Goal: Task Accomplishment & Management: Use online tool/utility

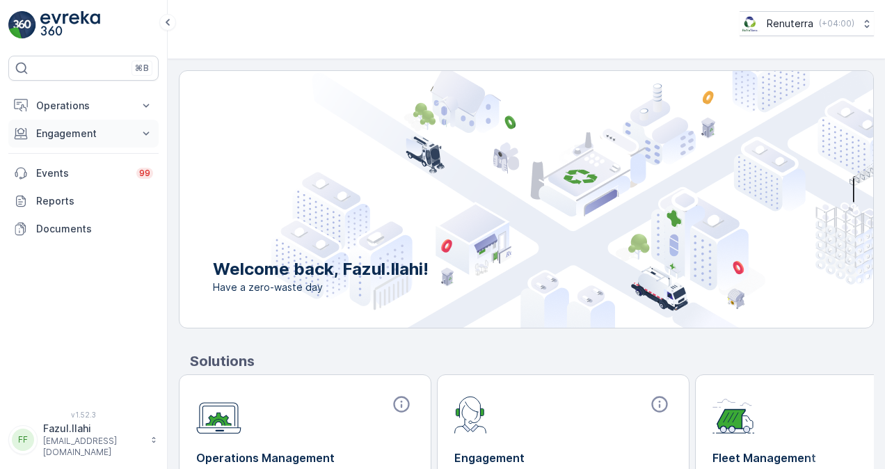
click at [109, 127] on p "Engagement" at bounding box center [83, 134] width 95 height 14
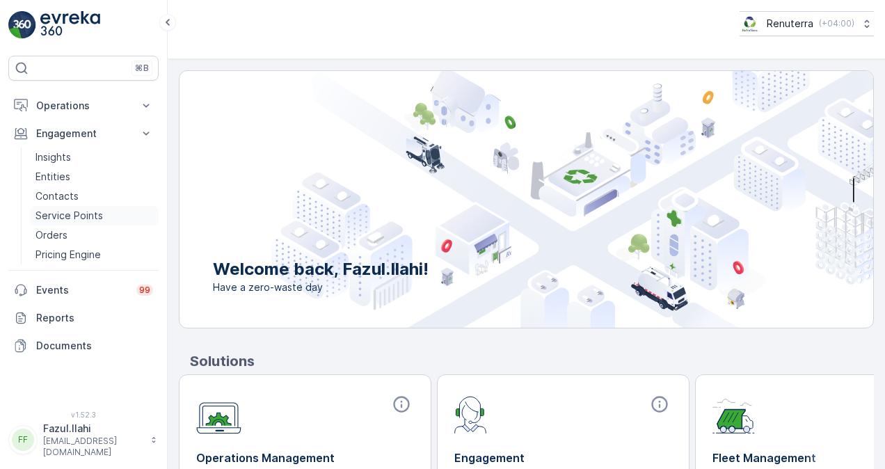
click at [92, 215] on p "Service Points" at bounding box center [69, 216] width 68 height 14
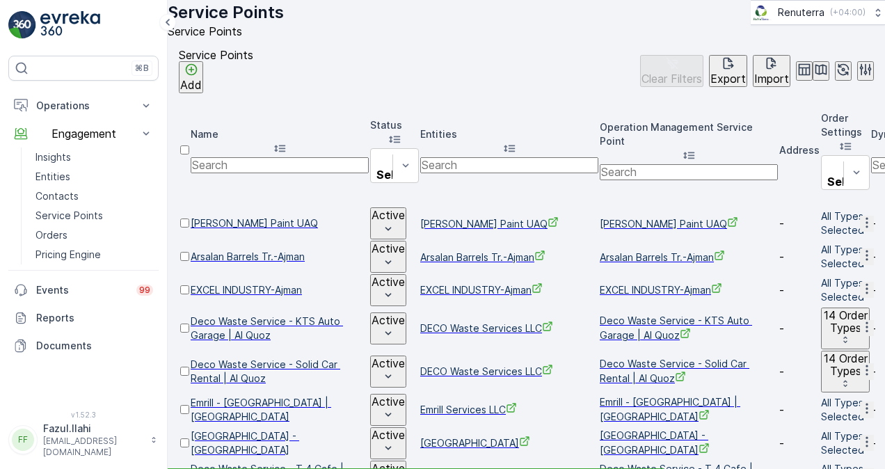
click at [330, 157] on input "text" at bounding box center [280, 164] width 178 height 15
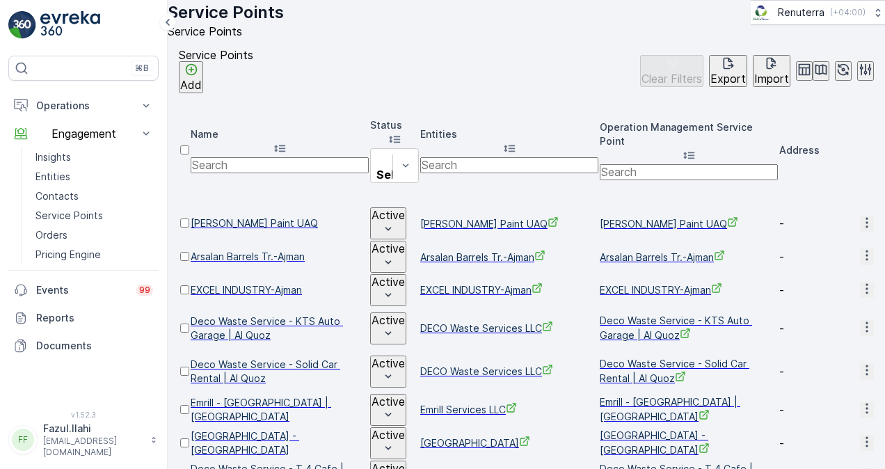
click at [319, 157] on input "text" at bounding box center [280, 164] width 178 height 15
paste input "MANAR EMIRATES REAL ESTATE CO L.L.C"
type input "MANAR EMIRATES REAL ESTATE CO L.L.C"
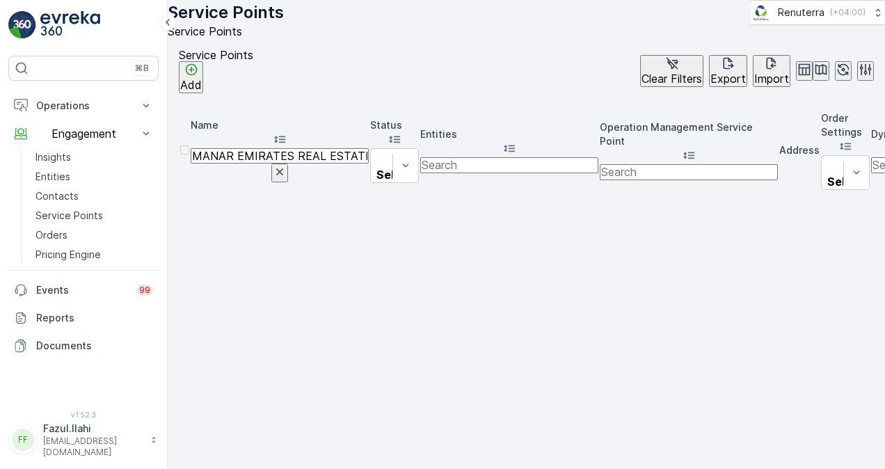
drag, startPoint x: 315, startPoint y: 149, endPoint x: 638, endPoint y: 159, distance: 323.8
type input "MANAR EMIRATES"
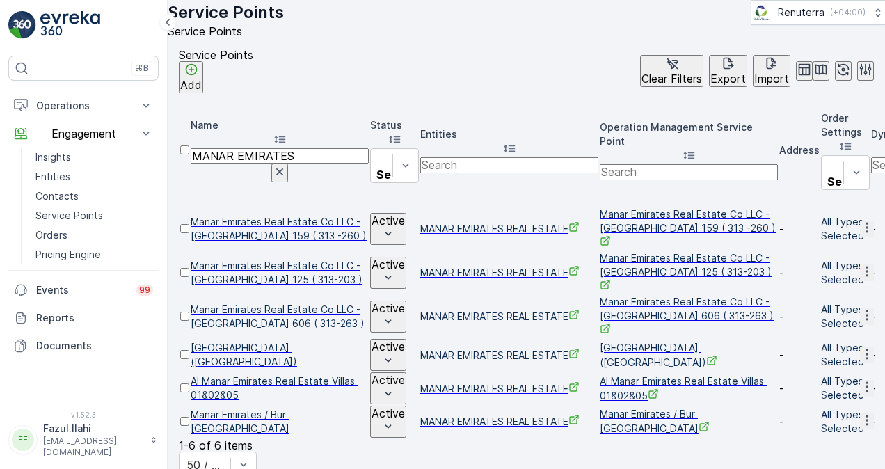
click at [860, 413] on icon "button" at bounding box center [867, 420] width 14 height 14
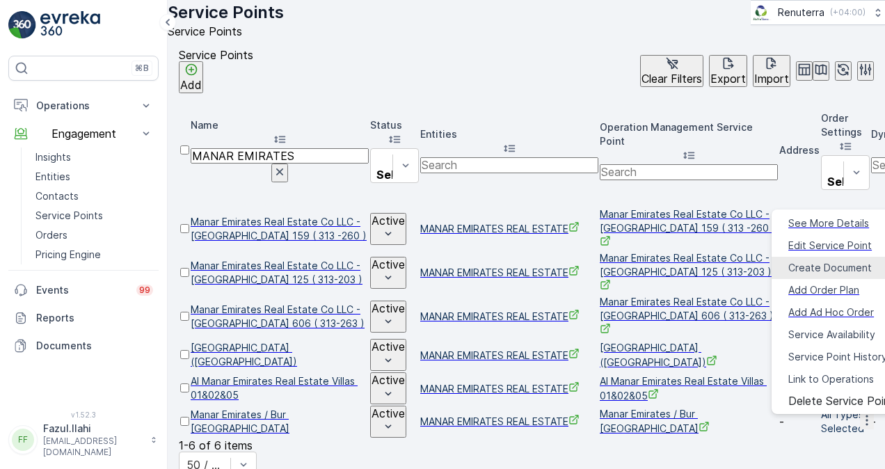
click at [812, 268] on span "Create Document" at bounding box center [831, 268] width 84 height 14
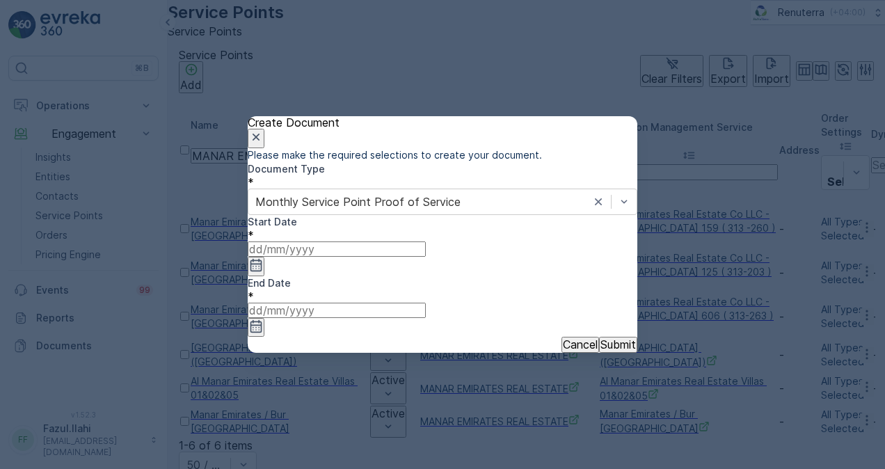
click at [263, 272] on icon "button" at bounding box center [256, 265] width 14 height 14
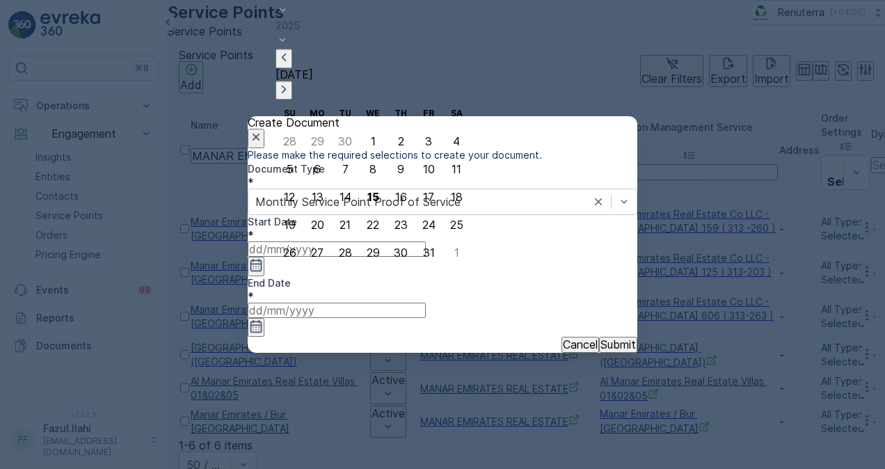
click at [291, 65] on icon "button" at bounding box center [284, 58] width 14 height 14
click at [315, 135] on div "1" at bounding box center [317, 141] width 5 height 13
type input "01.09.2025"
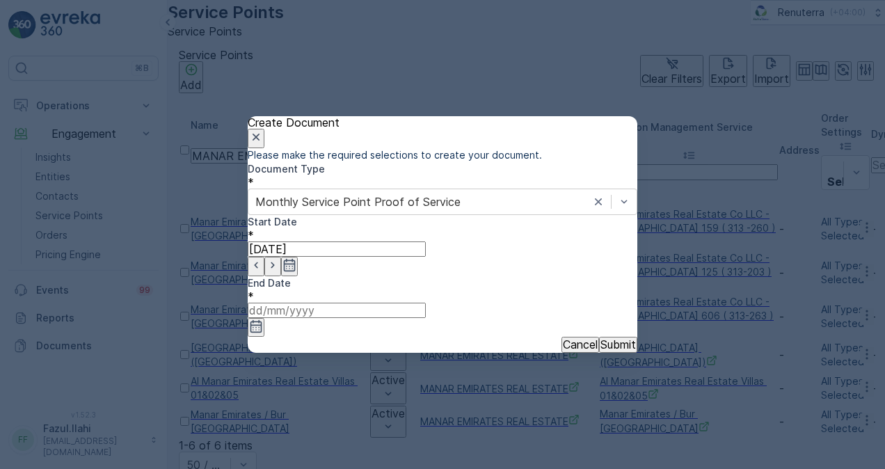
click at [426, 303] on input at bounding box center [337, 310] width 178 height 15
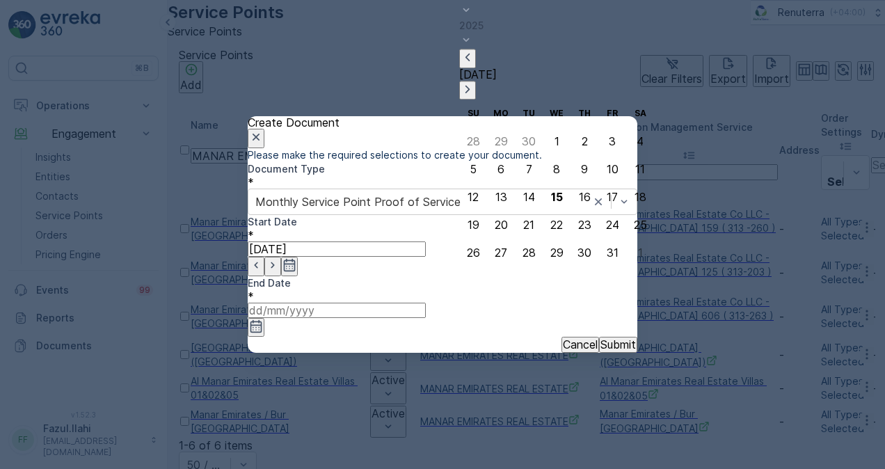
click at [475, 65] on icon "button" at bounding box center [468, 58] width 14 height 14
click at [522, 251] on div "30" at bounding box center [529, 252] width 14 height 13
type input "30.09.2025"
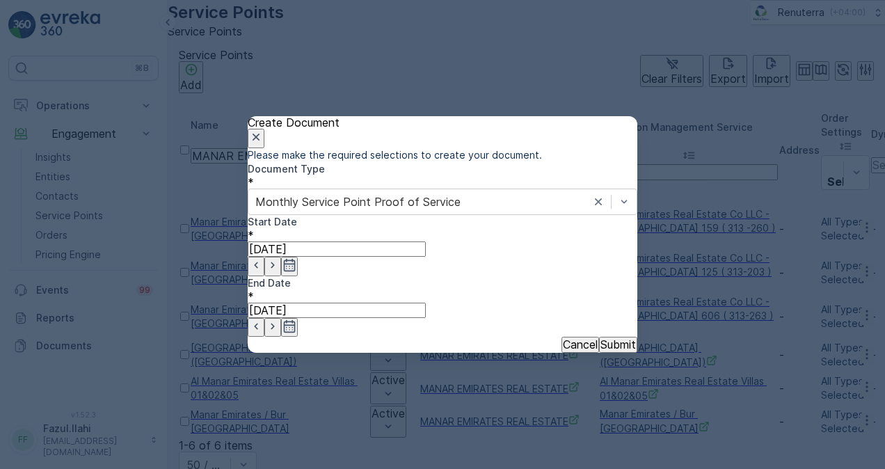
click at [601, 339] on p "Submit" at bounding box center [618, 344] width 35 height 13
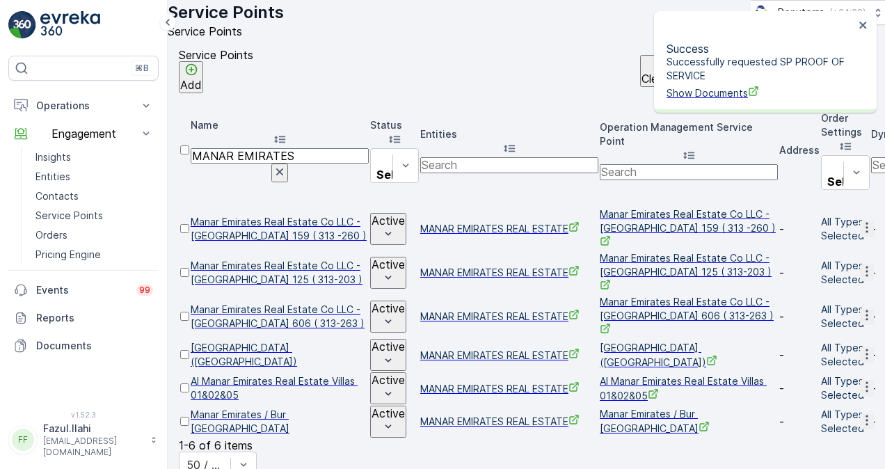
click at [710, 86] on span "Show Documents" at bounding box center [761, 93] width 188 height 15
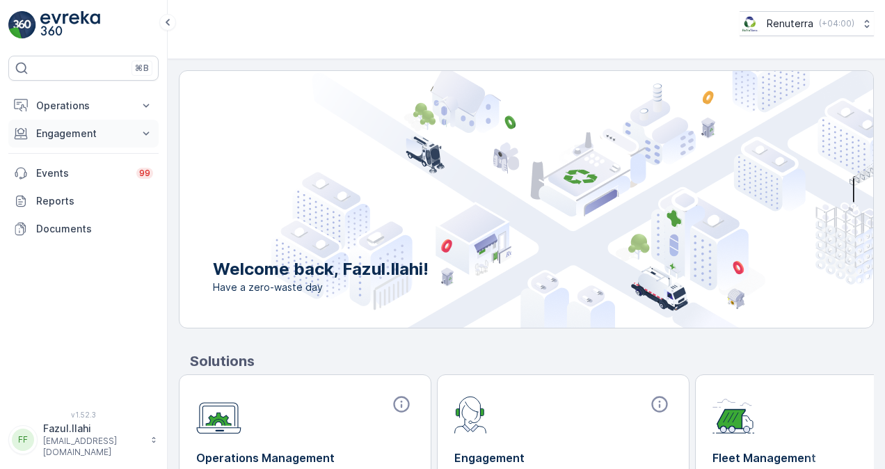
click at [129, 127] on p "Engagement" at bounding box center [83, 134] width 95 height 14
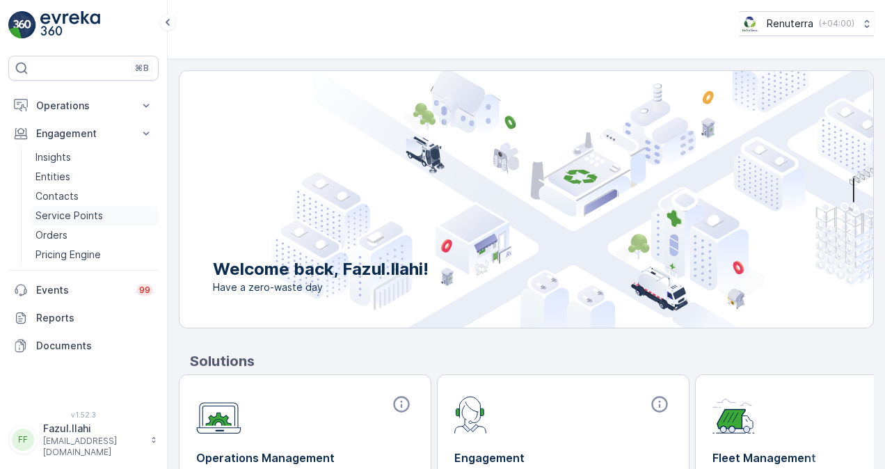
click at [88, 214] on p "Service Points" at bounding box center [69, 216] width 68 height 14
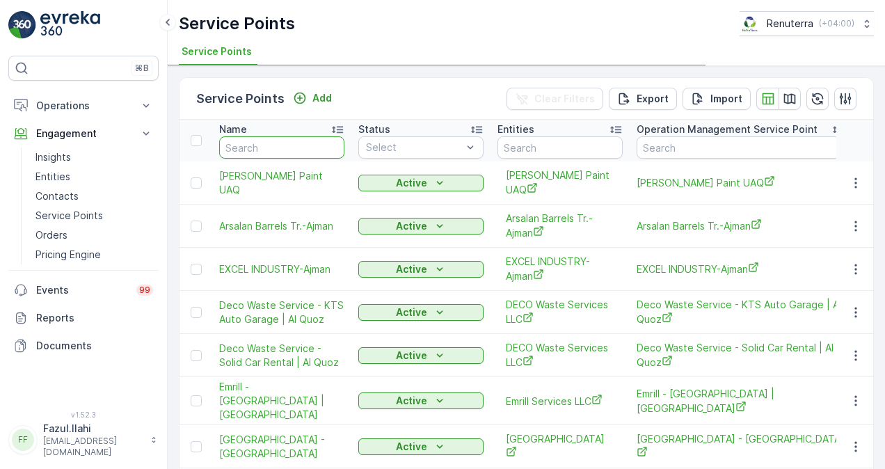
click at [336, 146] on input "text" at bounding box center [281, 147] width 125 height 22
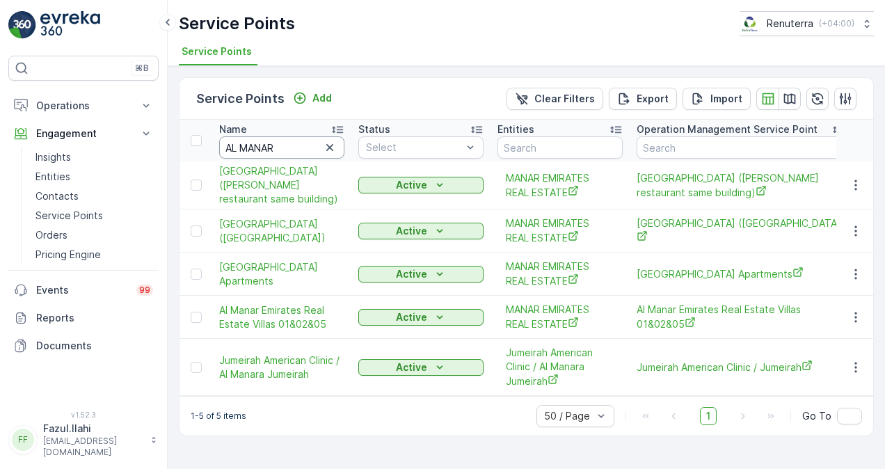
click at [302, 146] on input "AL MANAR" at bounding box center [281, 147] width 125 height 22
type input "AL MANAR"
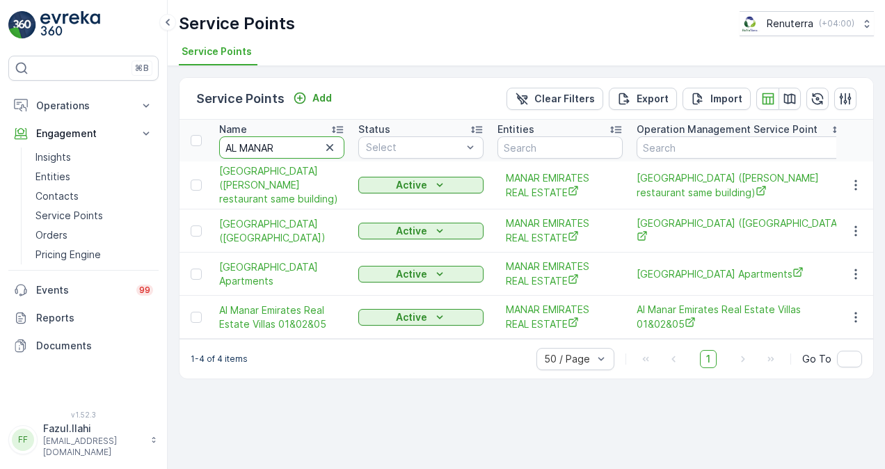
click at [306, 143] on input "AL MANAR" at bounding box center [281, 147] width 125 height 22
click at [306, 141] on input "AL MANAR" at bounding box center [281, 147] width 125 height 22
click at [305, 141] on input "AL MANAR" at bounding box center [281, 147] width 125 height 22
click at [303, 141] on input "AL MANAR" at bounding box center [281, 147] width 125 height 22
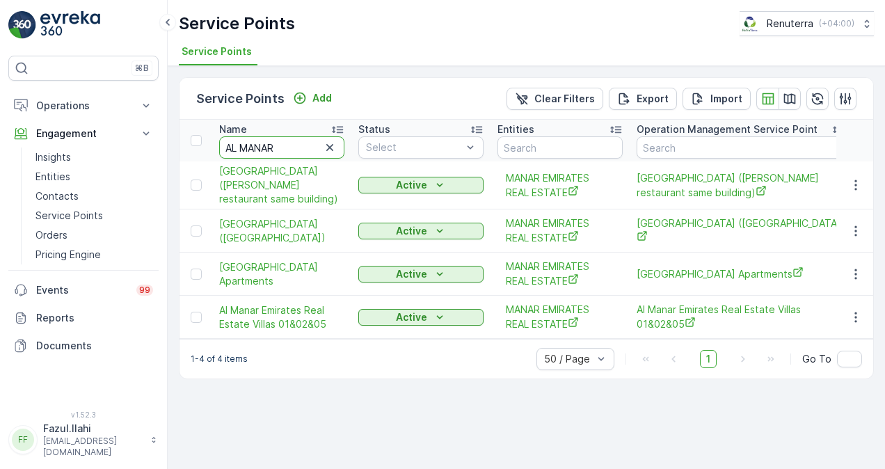
click at [303, 141] on input "AL MANAR" at bounding box center [281, 147] width 125 height 22
click at [301, 148] on input "AL MANAR" at bounding box center [281, 147] width 125 height 22
click at [328, 145] on icon "button" at bounding box center [330, 148] width 14 height 14
paste input "AL MANAR EMIRATE"
type input "AL MANAR EMIRATE"
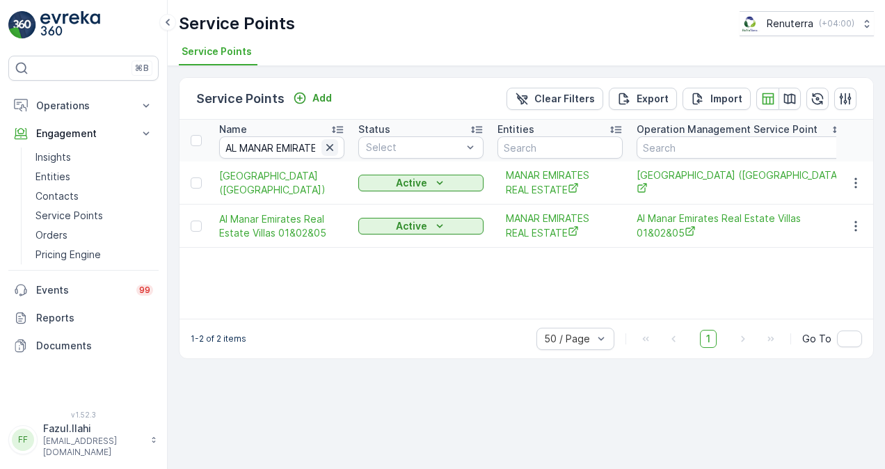
click at [333, 152] on icon "button" at bounding box center [330, 148] width 14 height 14
click at [299, 155] on input "text" at bounding box center [281, 147] width 125 height 22
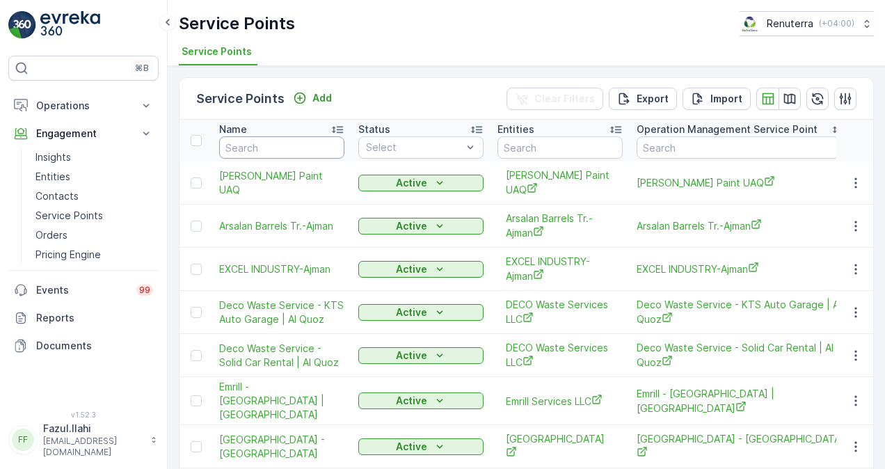
click at [307, 150] on input "text" at bounding box center [281, 147] width 125 height 22
paste input "AL MANAR EMIRATES REAL ESTATE"
type input "AL MANAR EMIRATES REAL ESTATE"
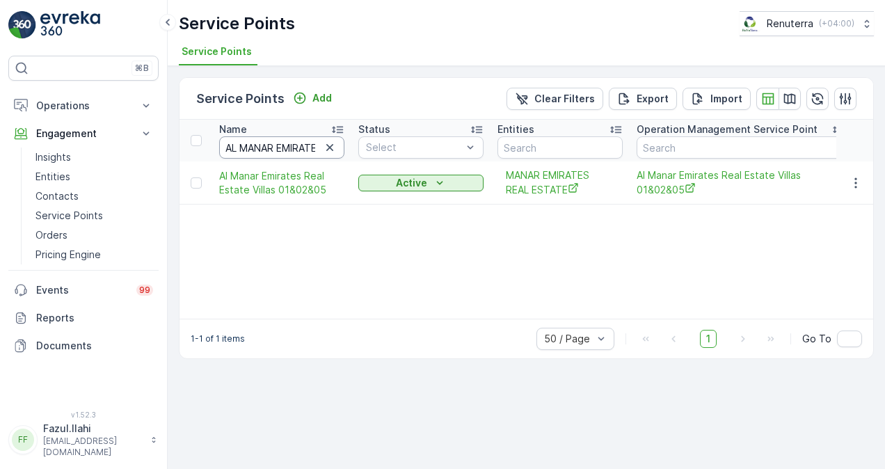
click at [319, 148] on input "AL MANAR EMIRATES REAL ESTATE" at bounding box center [281, 147] width 125 height 22
click at [319, 149] on input "AL MANAR EMIRATES REAL ESTATE" at bounding box center [281, 147] width 125 height 22
type input "AL MANAR EMIRATES REAL"
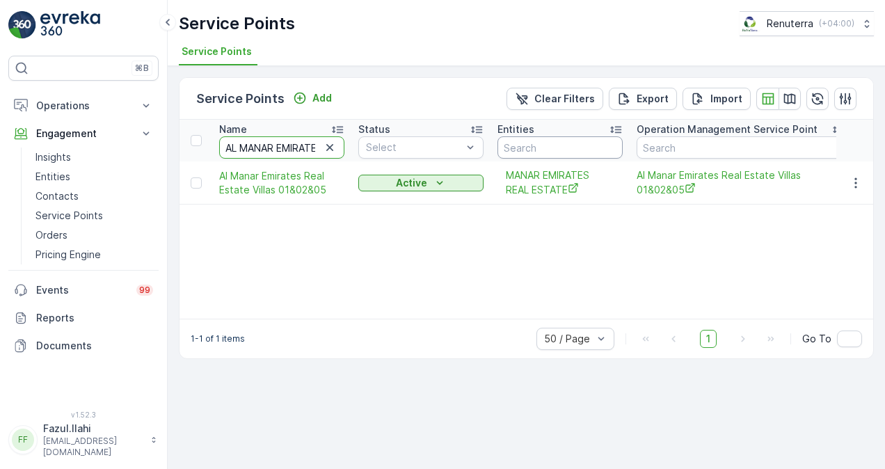
drag, startPoint x: 312, startPoint y: 151, endPoint x: 537, endPoint y: 152, distance: 225.5
click at [313, 144] on input "AL MANAR EMIRATES REAL" at bounding box center [281, 147] width 125 height 22
type input "AL MANAR EMIRATES"
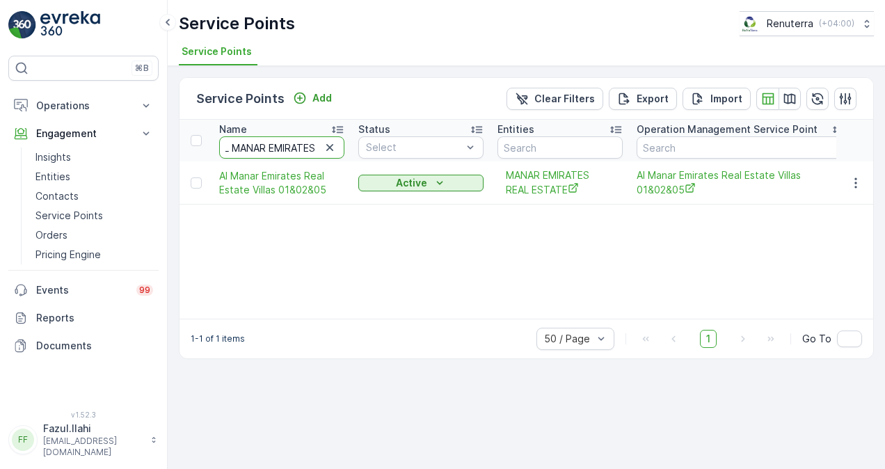
scroll to position [0, 13]
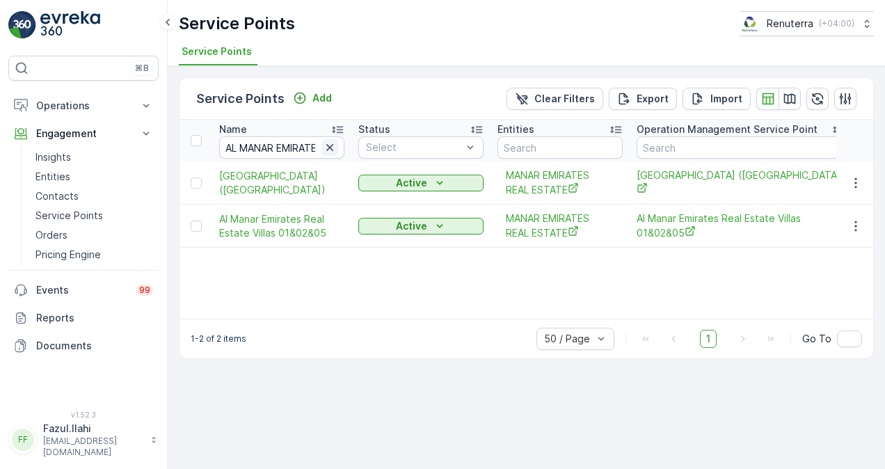
click at [329, 148] on icon "button" at bounding box center [329, 147] width 7 height 7
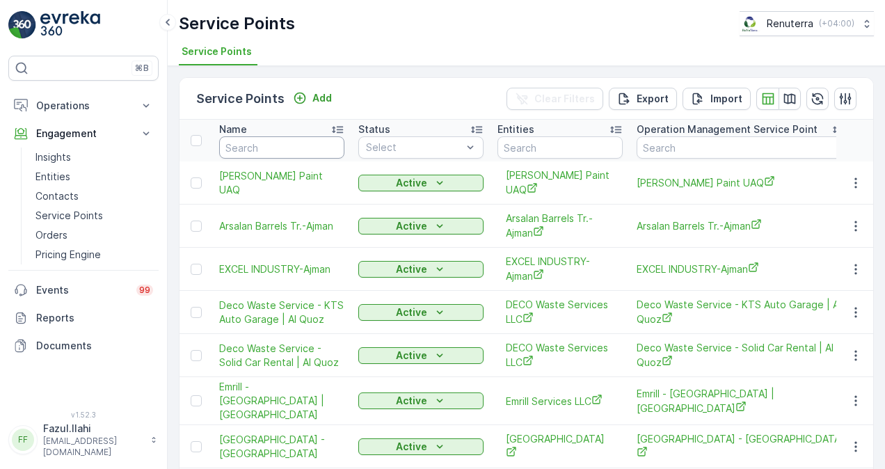
click at [279, 148] on input "text" at bounding box center [281, 147] width 125 height 22
paste input "AL MANAR EMIRATES REAL ESTATE"
type input "AL MANAR EMIRATES REAL ESTATE"
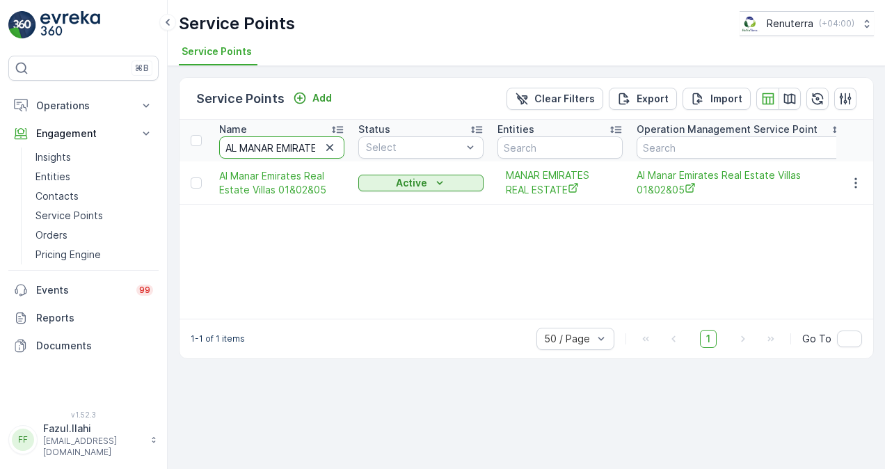
click at [274, 152] on input "AL MANAR EMIRATES REAL ESTATE" at bounding box center [281, 147] width 125 height 22
drag, startPoint x: 315, startPoint y: 147, endPoint x: 438, endPoint y: 148, distance: 123.2
type input "AL MANAR EMIRAT"
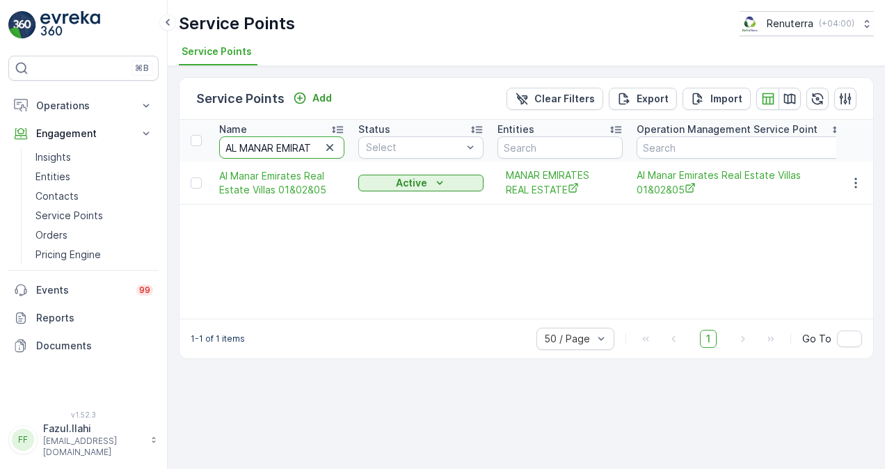
scroll to position [0, 0]
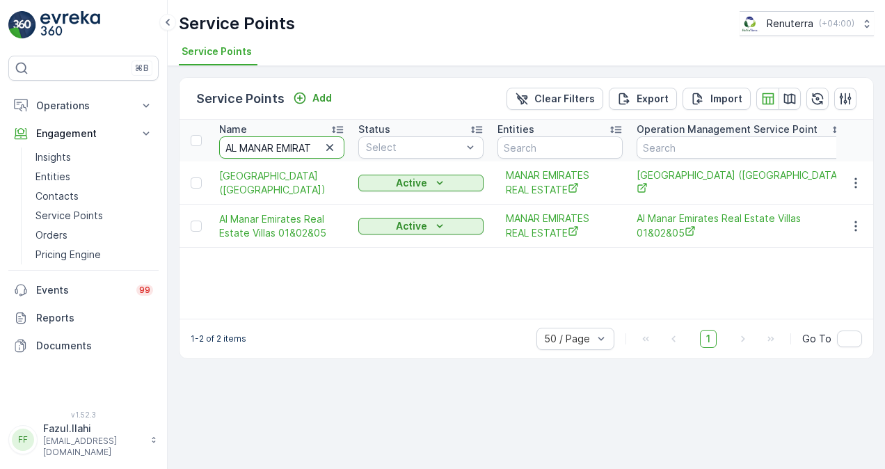
drag, startPoint x: 212, startPoint y: 148, endPoint x: 204, endPoint y: 148, distance: 8.4
type input "MANAR EMIRAT"
click at [301, 149] on input "MANAR EMIRAT" at bounding box center [281, 147] width 125 height 22
type input "MANAR EMIRA"
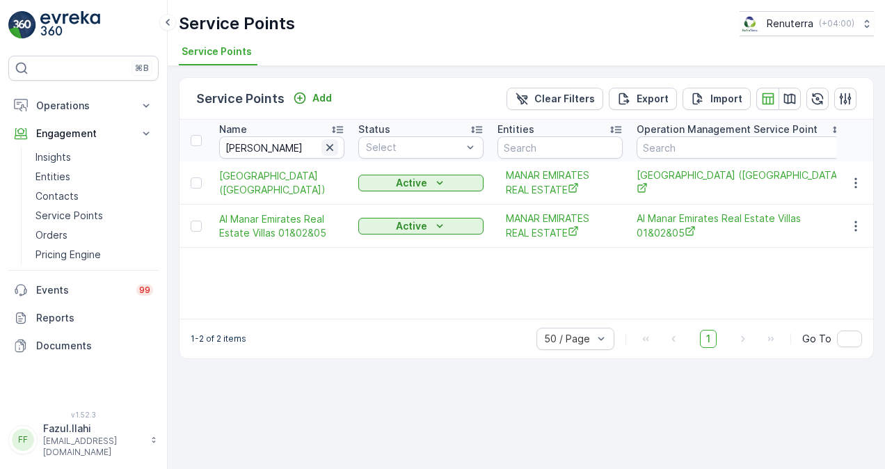
click at [334, 149] on icon "button" at bounding box center [330, 148] width 14 height 14
click at [308, 145] on input "text" at bounding box center [281, 147] width 125 height 22
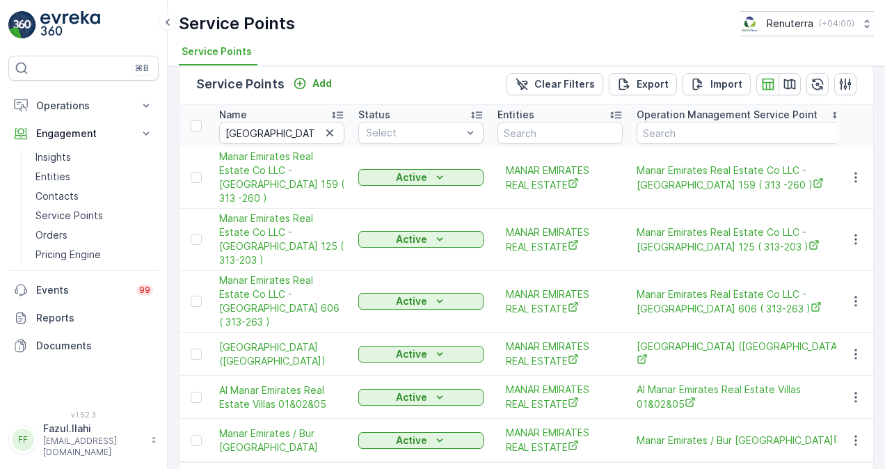
scroll to position [22, 0]
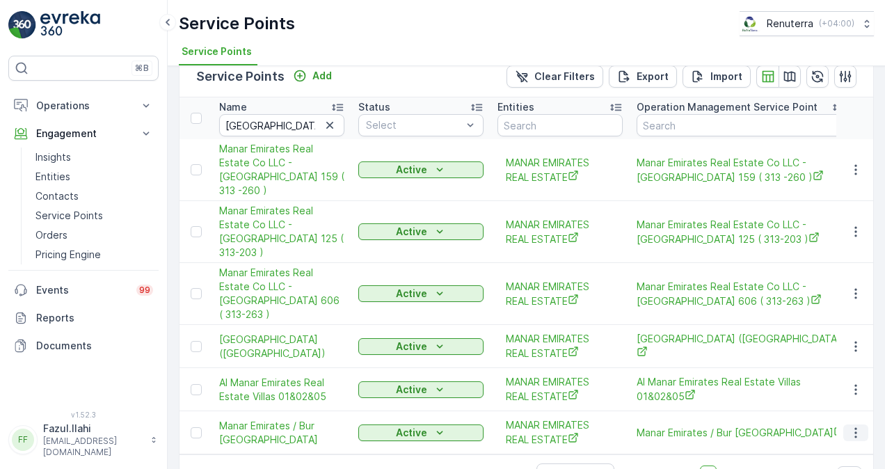
click at [854, 426] on icon "button" at bounding box center [856, 433] width 14 height 14
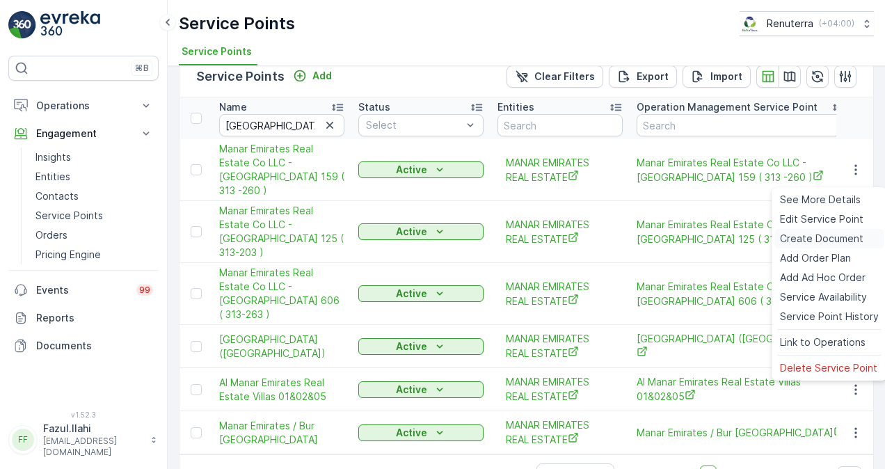
click at [811, 238] on span "Create Document" at bounding box center [822, 239] width 84 height 14
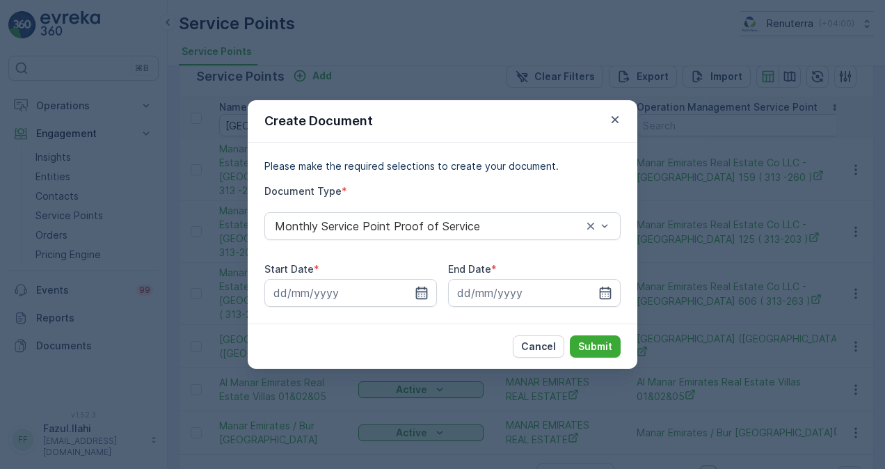
click at [425, 296] on icon "button" at bounding box center [422, 293] width 12 height 13
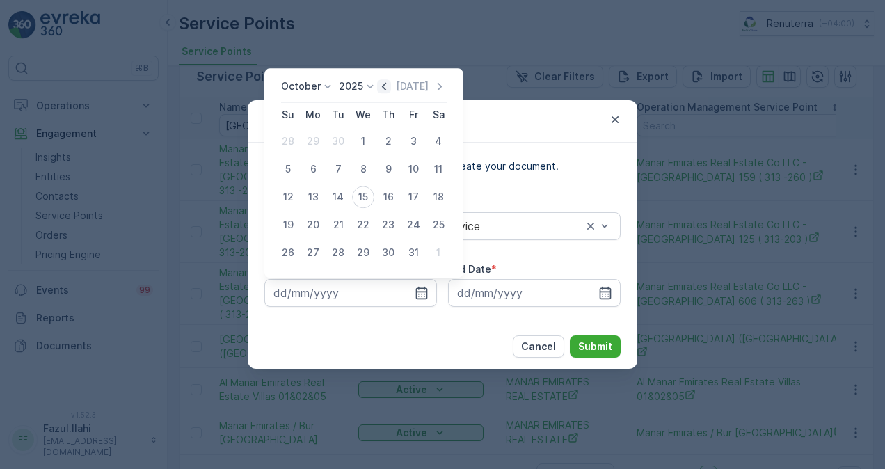
click at [391, 85] on icon "button" at bounding box center [384, 86] width 14 height 14
click at [315, 145] on div "1" at bounding box center [313, 141] width 22 height 22
type input "01.09.2025"
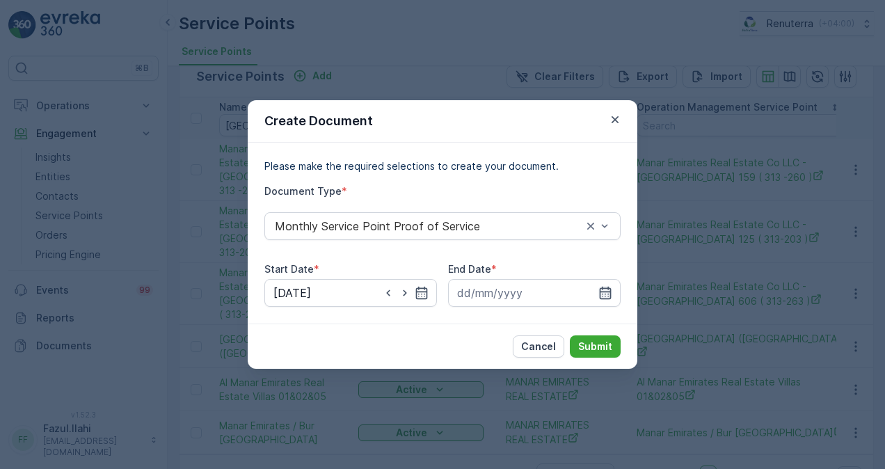
click at [600, 294] on icon "button" at bounding box center [606, 293] width 12 height 13
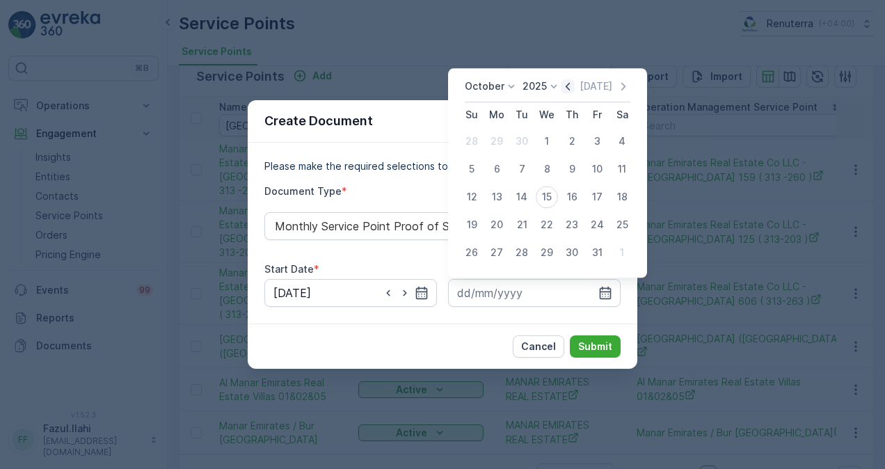
click at [569, 90] on icon "button" at bounding box center [568, 86] width 14 height 14
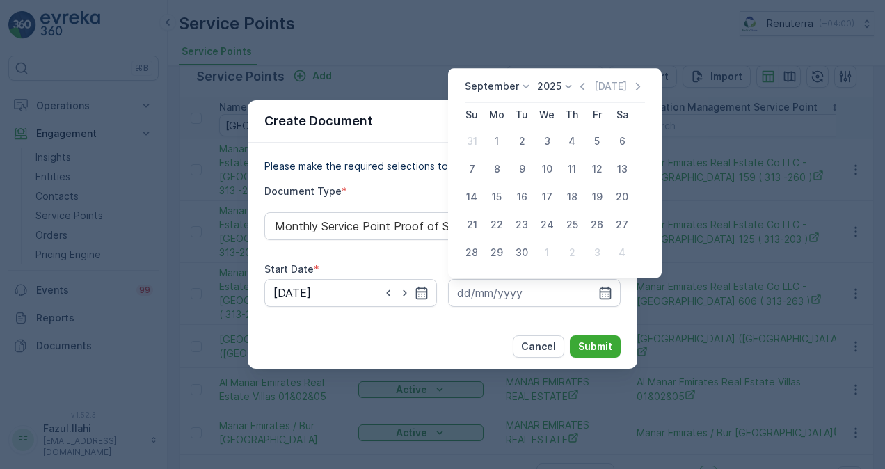
drag, startPoint x: 519, startPoint y: 253, endPoint x: 522, endPoint y: 265, distance: 11.7
click at [519, 253] on div "30" at bounding box center [522, 253] width 22 height 22
type input "30.09.2025"
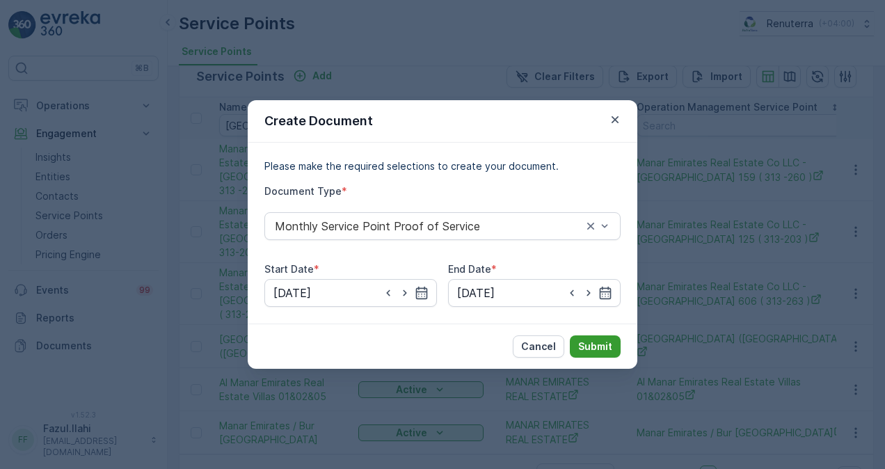
click at [586, 342] on p "Submit" at bounding box center [595, 347] width 34 height 14
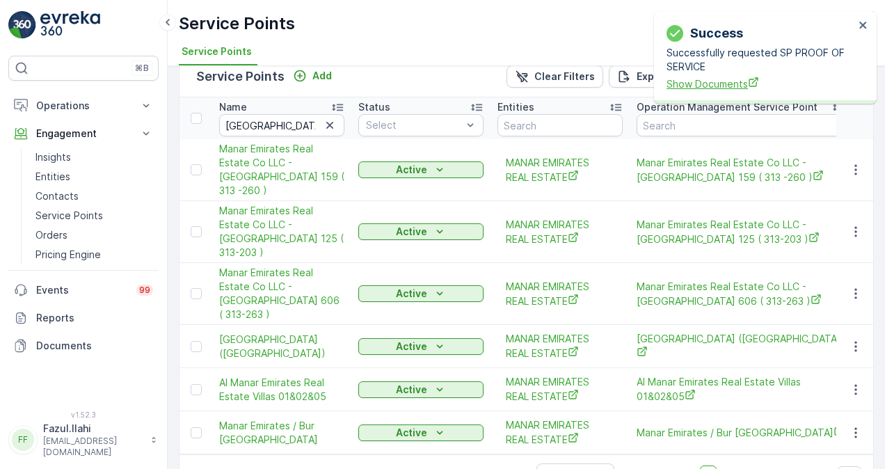
click at [731, 81] on span "Show Documents" at bounding box center [761, 84] width 188 height 15
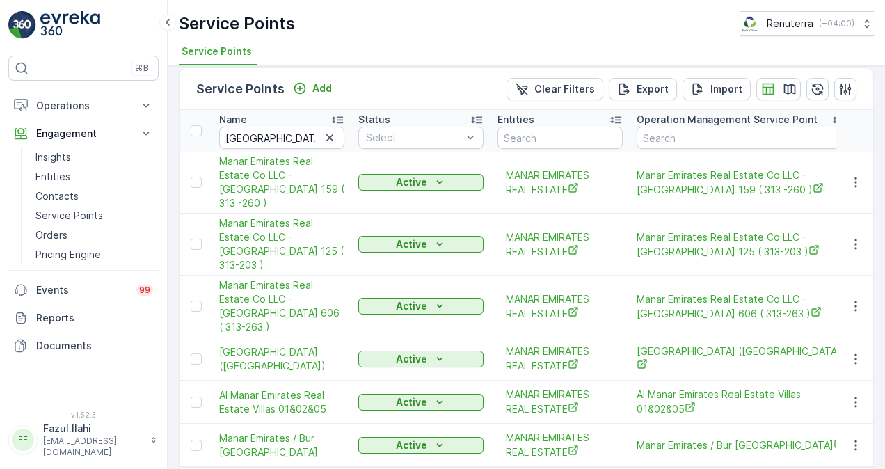
scroll to position [0, 0]
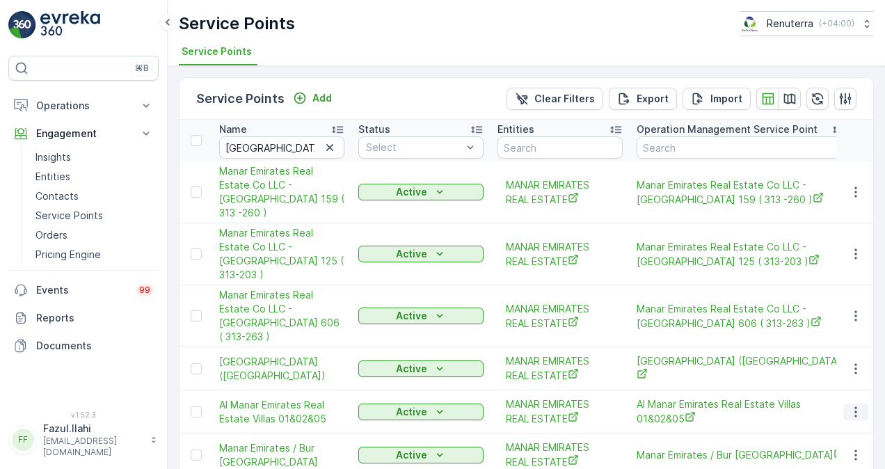
click at [851, 405] on icon "button" at bounding box center [856, 412] width 14 height 14
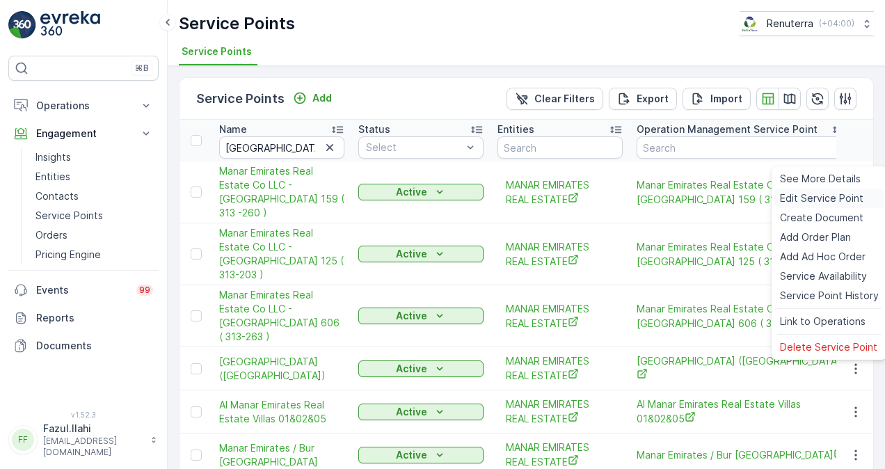
click at [807, 207] on div "Edit Service Point" at bounding box center [830, 198] width 110 height 19
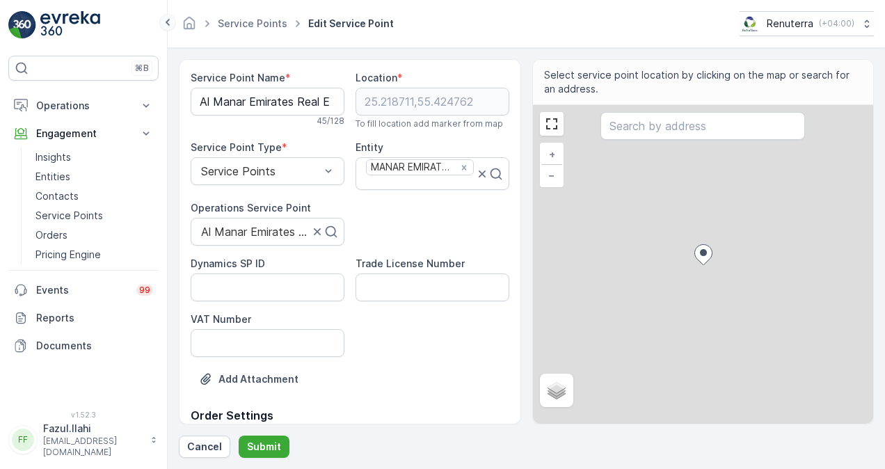
click at [165, 17] on icon at bounding box center [167, 22] width 15 height 17
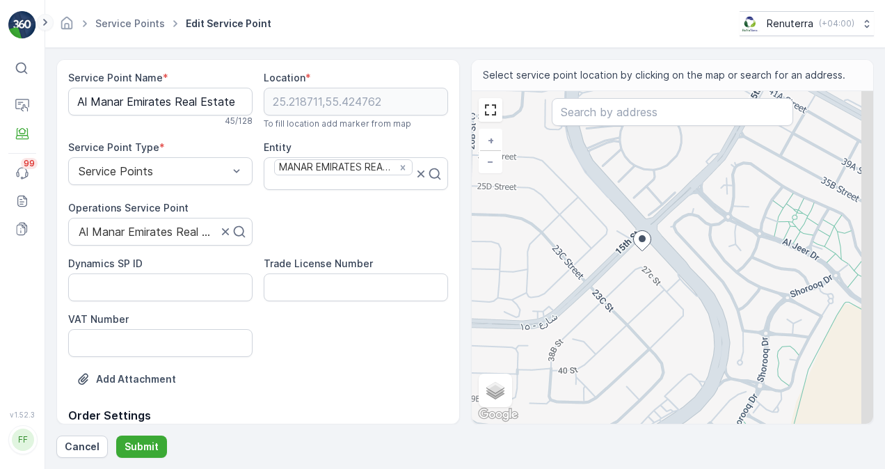
click at [47, 28] on icon at bounding box center [45, 22] width 15 height 17
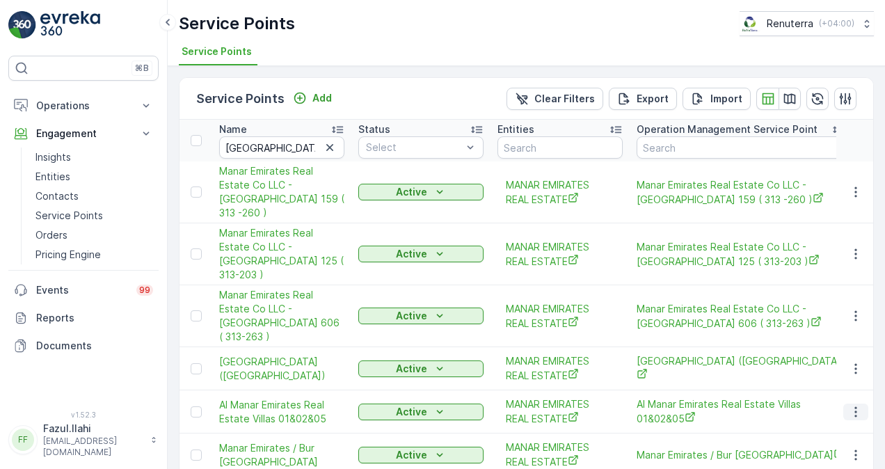
click at [855, 406] on icon "button" at bounding box center [856, 411] width 2 height 10
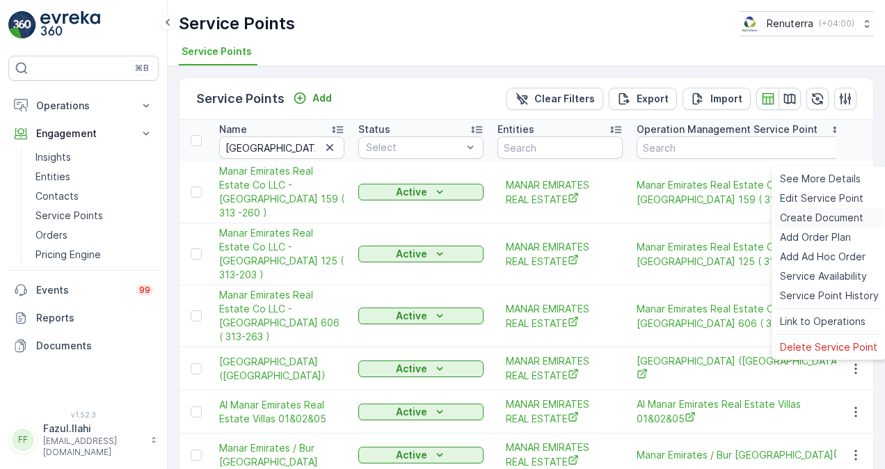
click at [820, 223] on span "Create Document" at bounding box center [822, 218] width 84 height 14
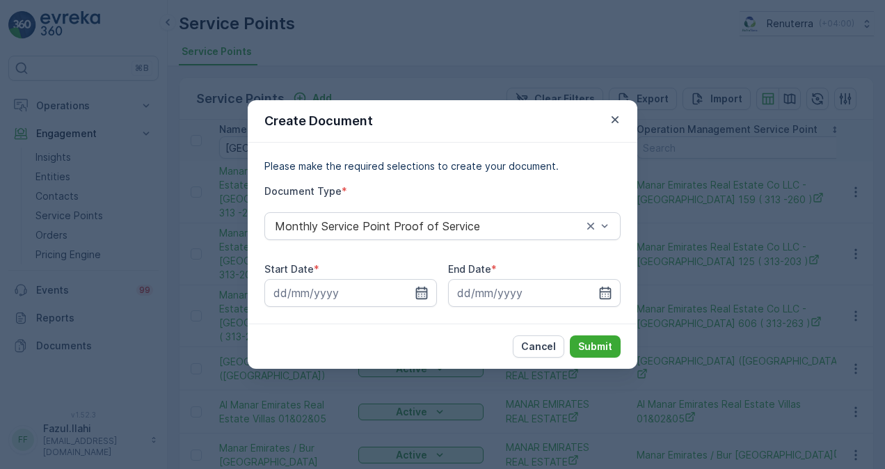
click at [427, 288] on icon "button" at bounding box center [422, 293] width 14 height 14
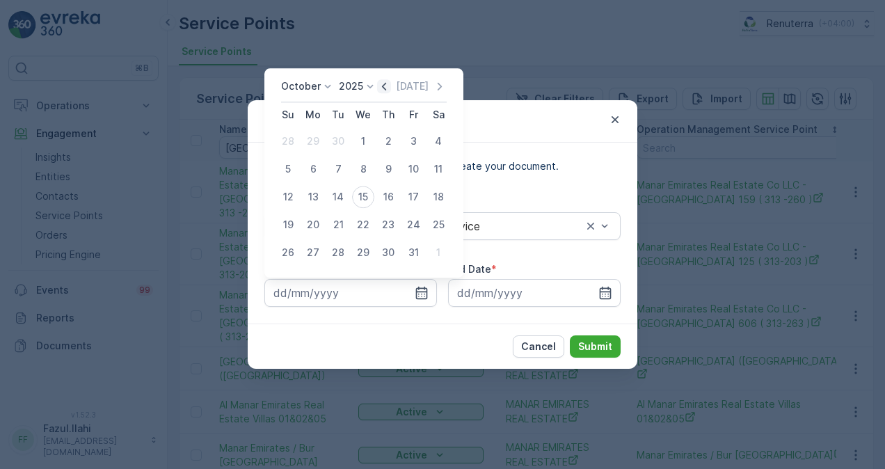
click at [388, 88] on icon "button" at bounding box center [384, 86] width 14 height 14
click at [308, 138] on div "1" at bounding box center [313, 141] width 22 height 22
type input "01.09.2025"
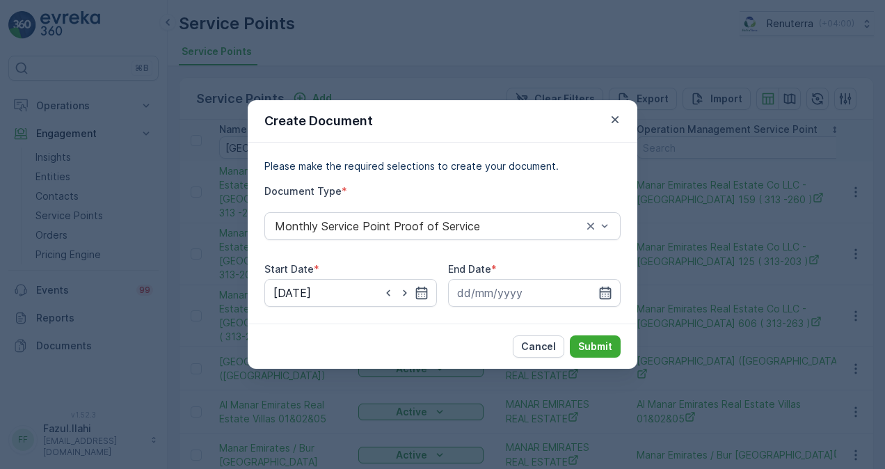
drag, startPoint x: 610, startPoint y: 293, endPoint x: 608, endPoint y: 286, distance: 7.1
click at [610, 292] on icon "button" at bounding box center [606, 293] width 12 height 13
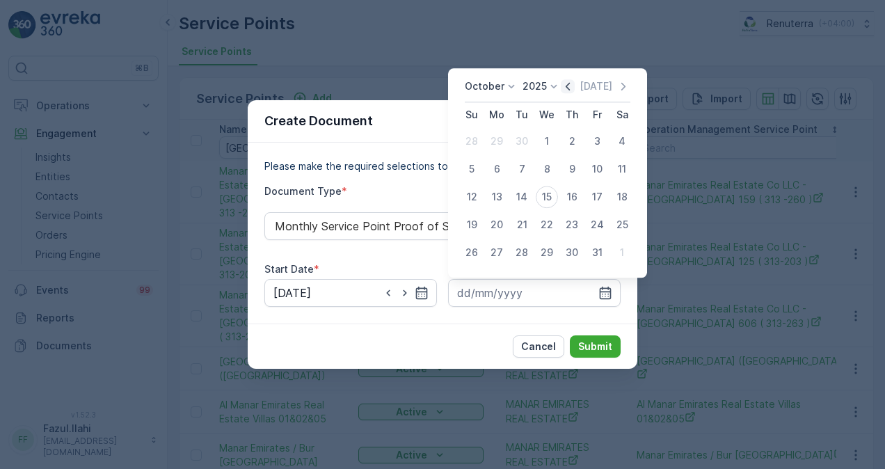
click at [570, 90] on icon "button" at bounding box center [568, 86] width 14 height 14
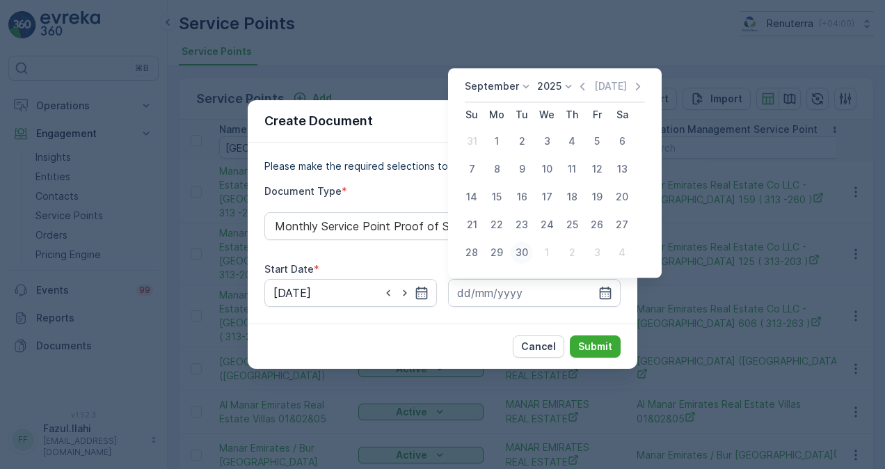
click at [526, 253] on div "30" at bounding box center [522, 253] width 22 height 22
type input "30.09.2025"
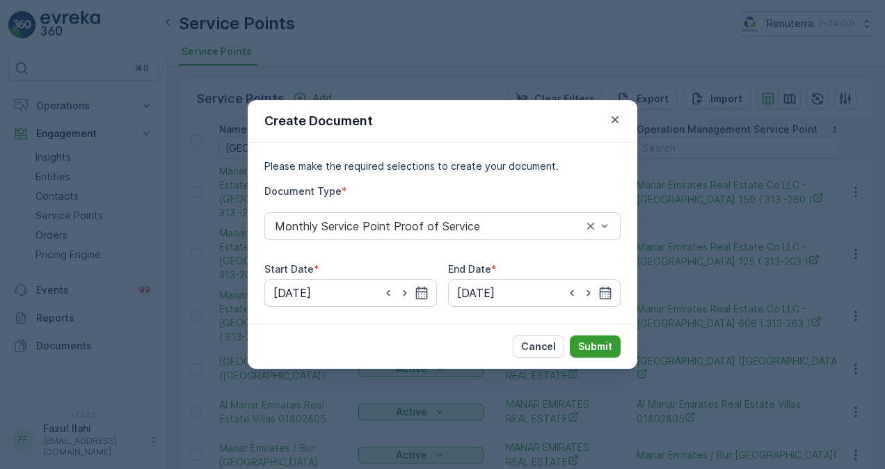
click at [605, 345] on p "Submit" at bounding box center [595, 347] width 34 height 14
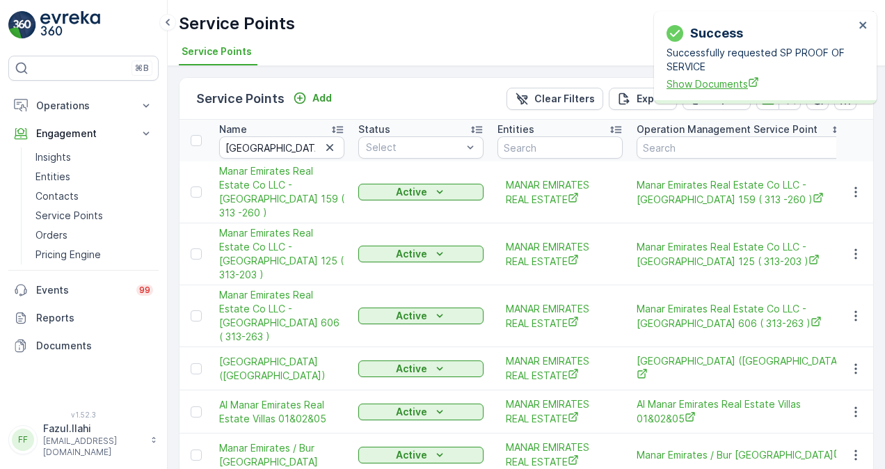
click at [734, 80] on span "Show Documents" at bounding box center [761, 84] width 188 height 15
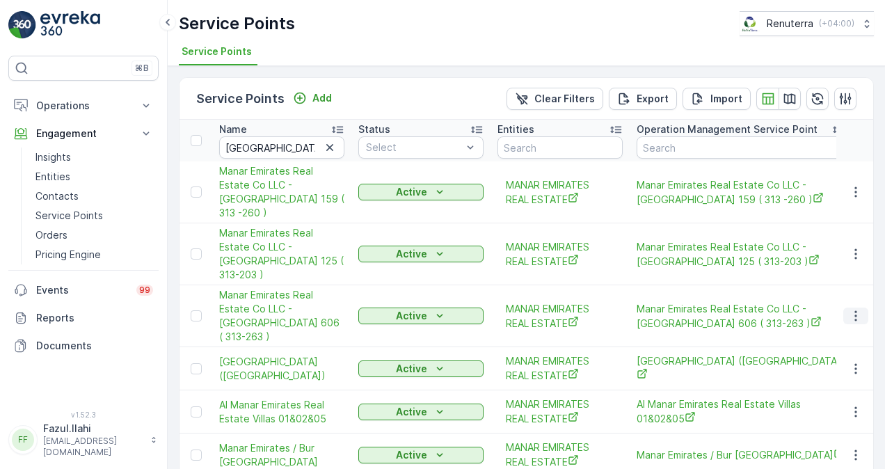
click at [865, 308] on button "button" at bounding box center [856, 316] width 25 height 17
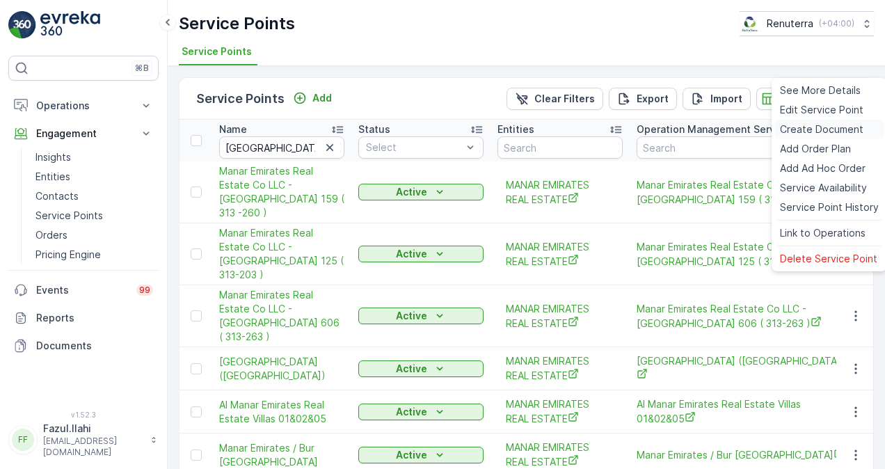
click at [830, 128] on span "Create Document" at bounding box center [822, 130] width 84 height 14
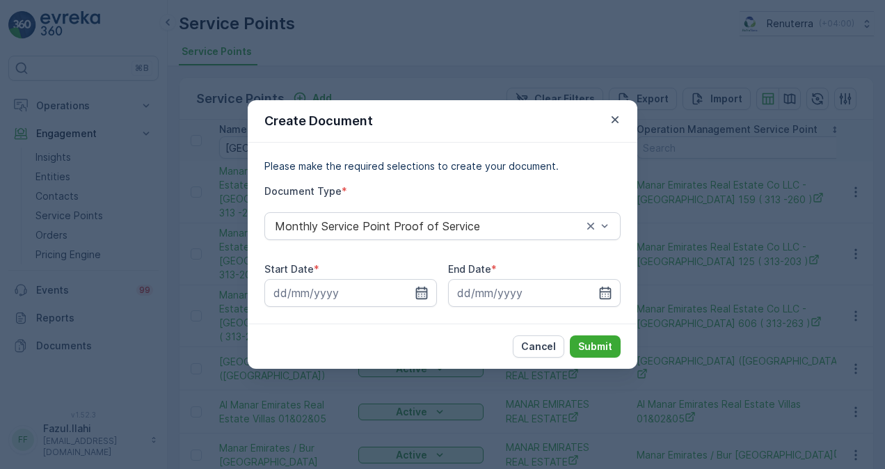
click at [428, 291] on div at bounding box center [351, 293] width 173 height 28
click at [430, 299] on input at bounding box center [351, 293] width 173 height 28
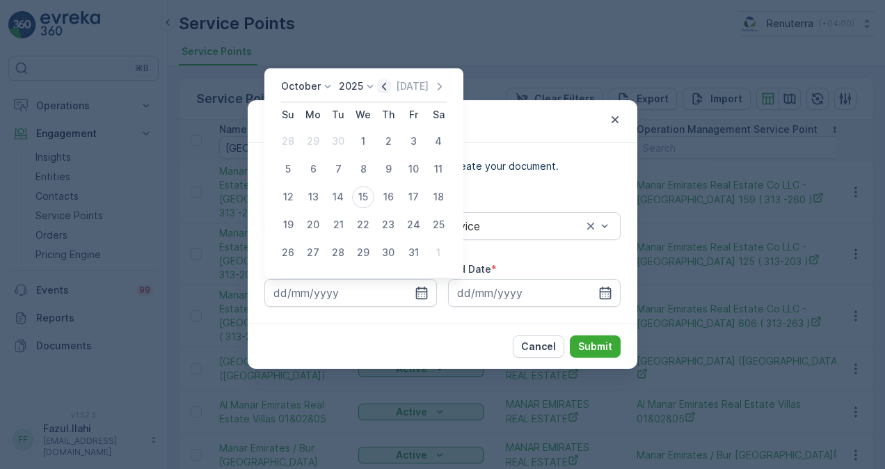
click at [391, 86] on icon "button" at bounding box center [384, 86] width 14 height 14
click at [319, 141] on div "1" at bounding box center [313, 141] width 22 height 22
type input "01.09.2025"
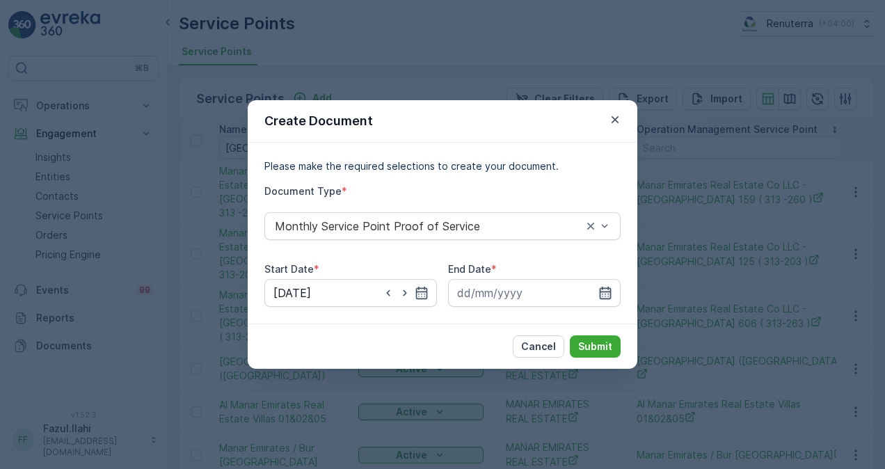
click at [608, 292] on icon "button" at bounding box center [606, 293] width 12 height 13
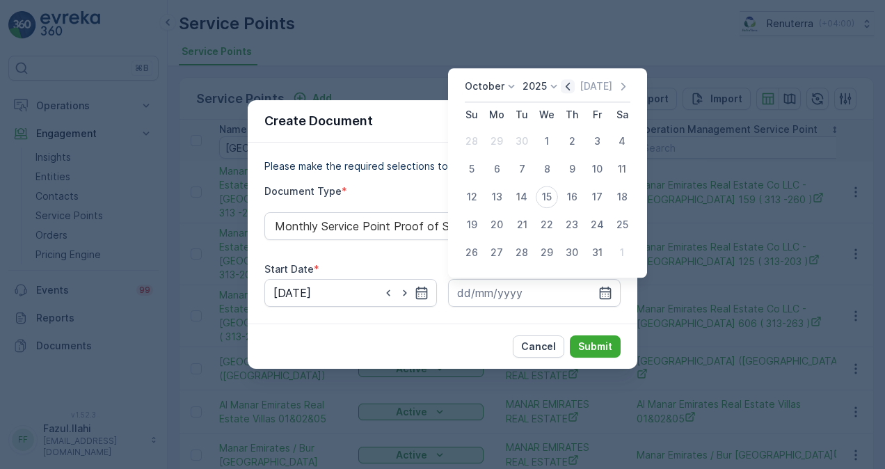
click at [570, 88] on icon "button" at bounding box center [568, 87] width 4 height 8
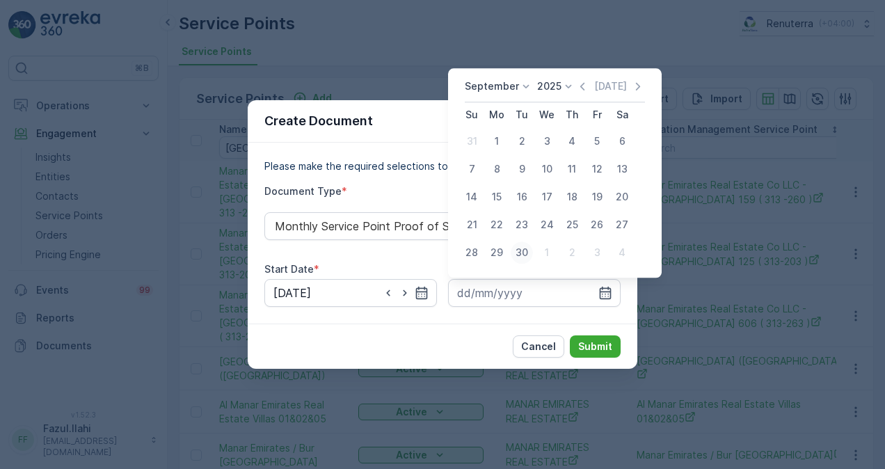
click at [526, 257] on div "30" at bounding box center [522, 253] width 22 height 22
type input "30.09.2025"
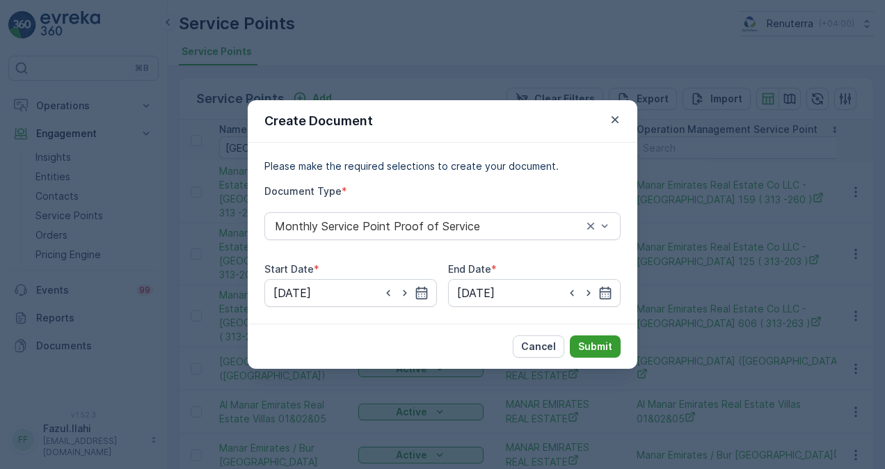
click at [595, 342] on p "Submit" at bounding box center [595, 347] width 34 height 14
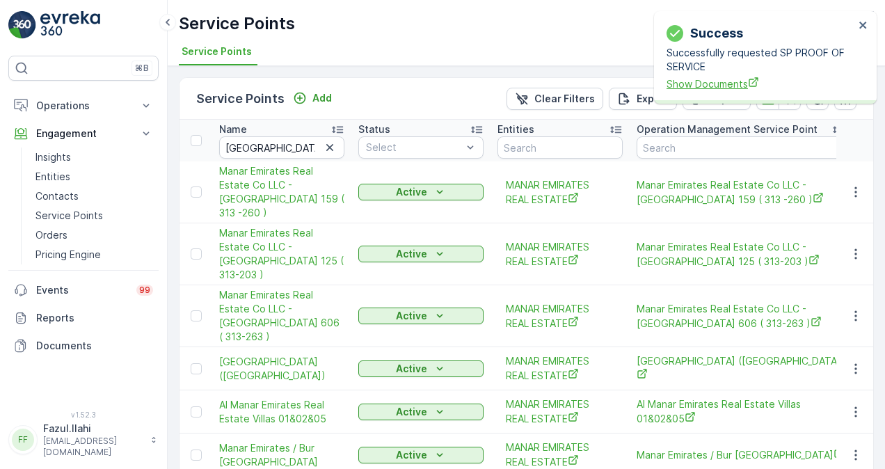
click at [731, 84] on span "Show Documents" at bounding box center [761, 84] width 188 height 15
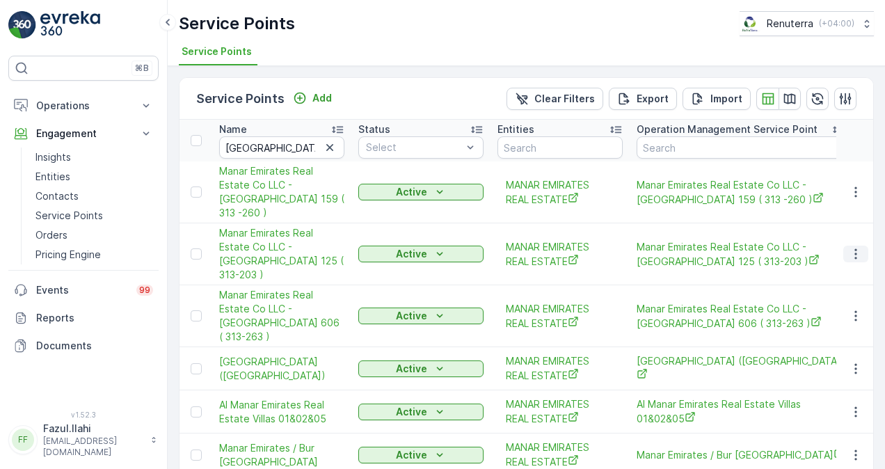
click at [852, 247] on icon "button" at bounding box center [856, 254] width 14 height 14
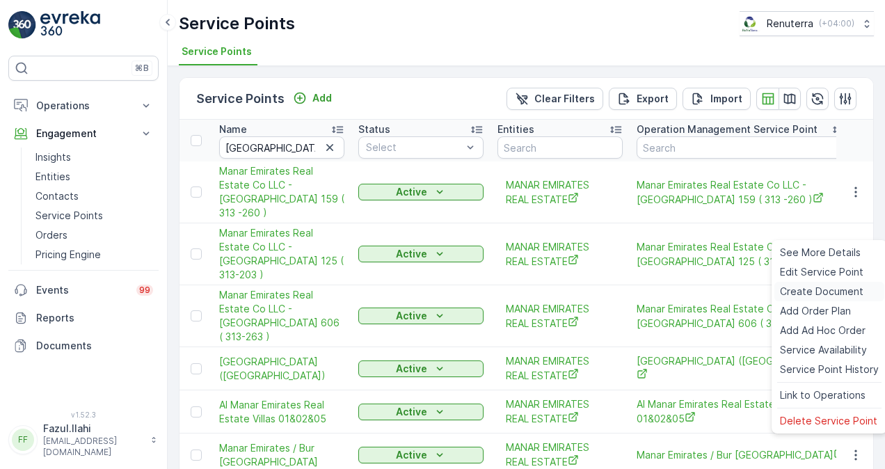
click at [831, 287] on span "Create Document" at bounding box center [822, 292] width 84 height 14
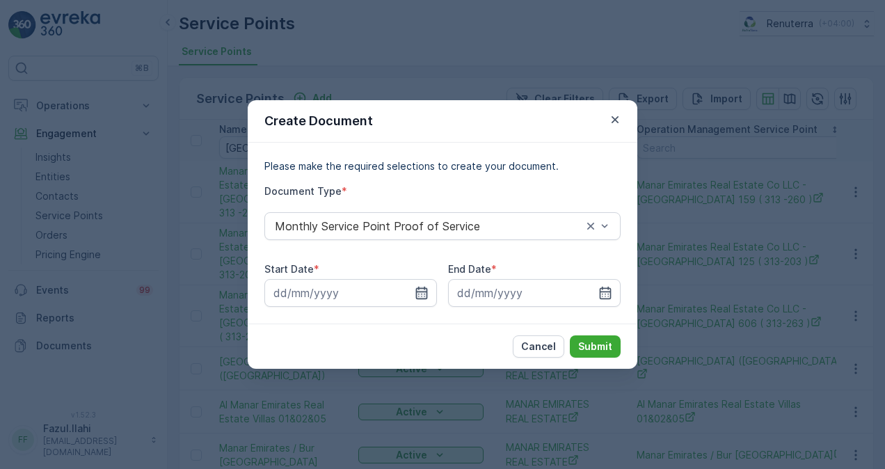
click at [422, 290] on icon "button" at bounding box center [422, 293] width 14 height 14
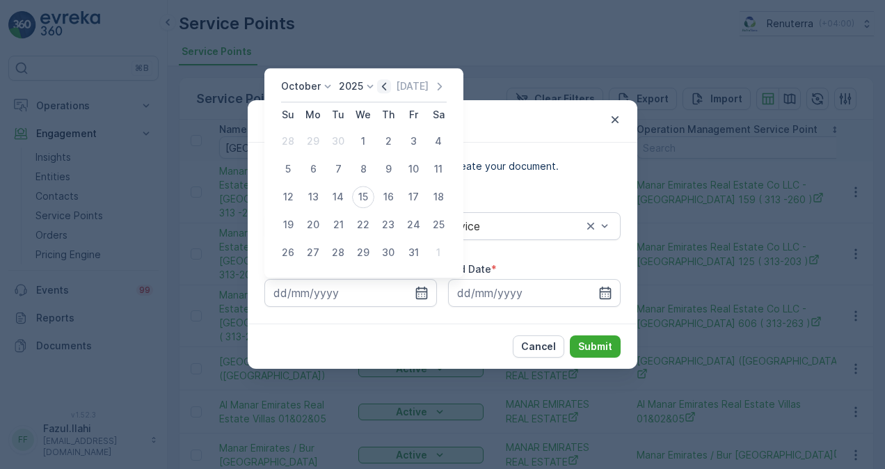
click at [388, 85] on icon "button" at bounding box center [384, 86] width 14 height 14
click at [323, 141] on div "1" at bounding box center [313, 141] width 22 height 22
type input "01.09.2025"
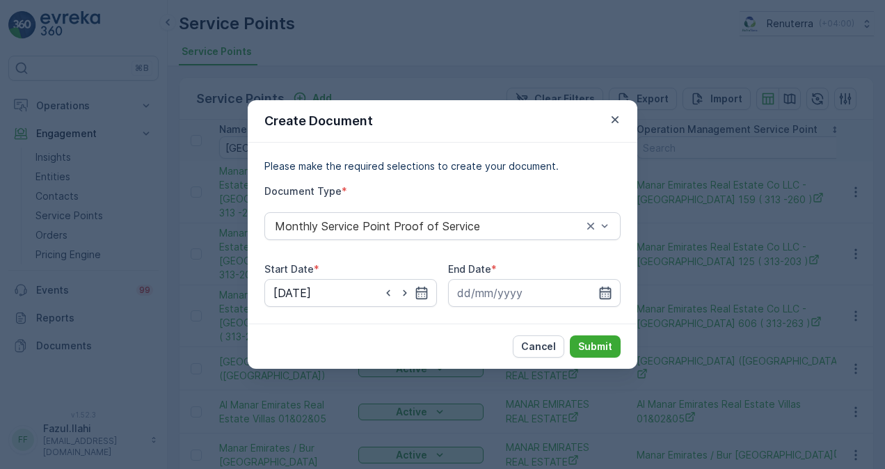
click at [611, 297] on icon "button" at bounding box center [606, 293] width 12 height 13
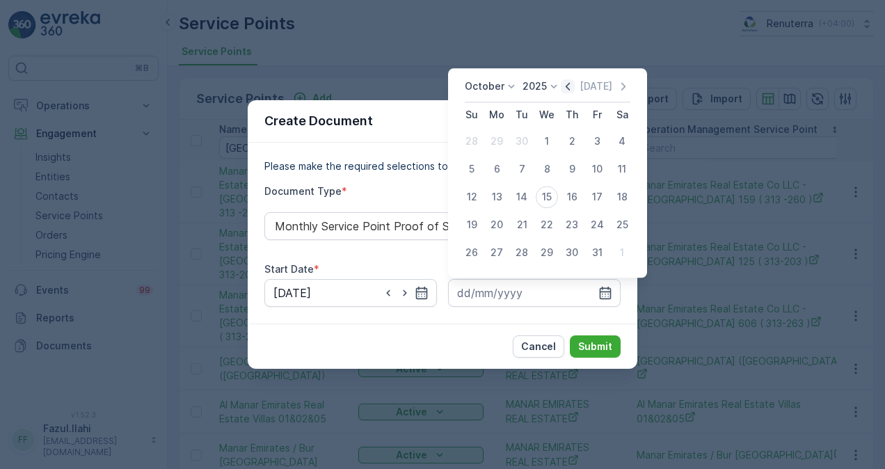
click at [565, 86] on icon "button" at bounding box center [568, 86] width 14 height 14
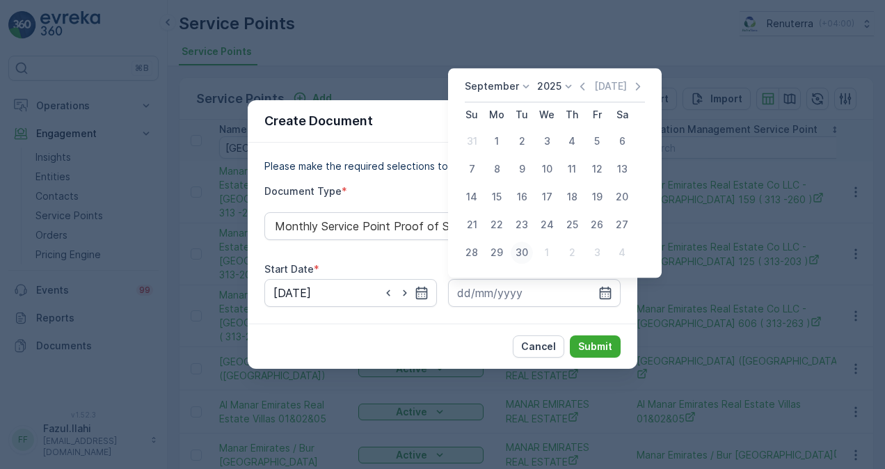
click at [518, 253] on div "30" at bounding box center [522, 253] width 22 height 22
type input "30.09.2025"
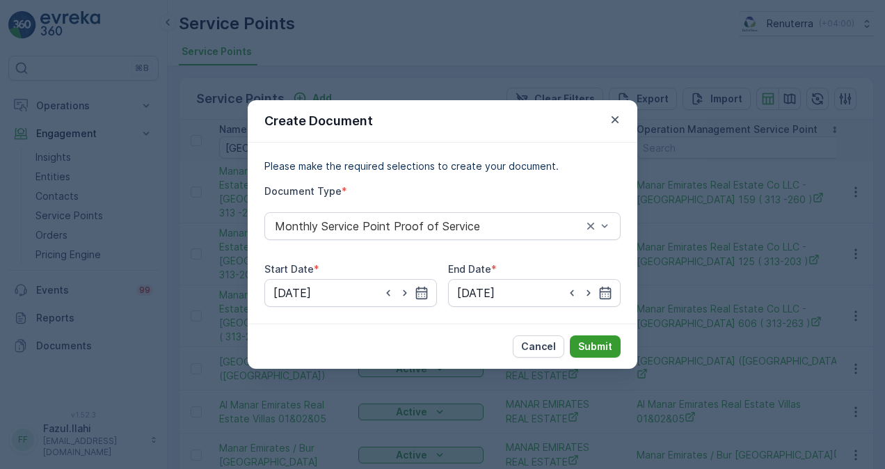
click at [604, 347] on p "Submit" at bounding box center [595, 347] width 34 height 14
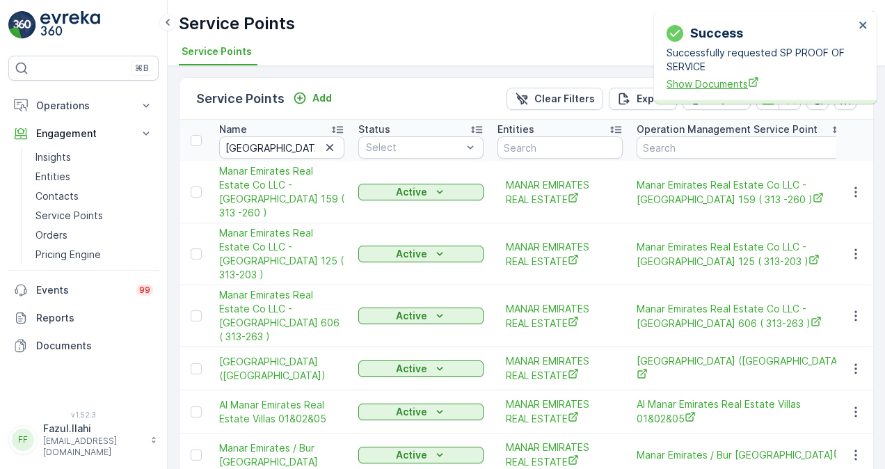
click at [693, 88] on span "Show Documents" at bounding box center [761, 84] width 188 height 15
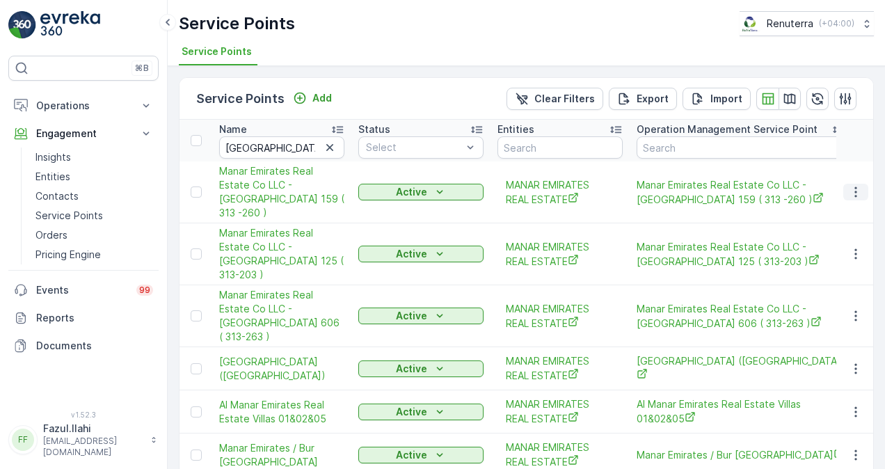
click at [858, 185] on icon "button" at bounding box center [856, 192] width 14 height 14
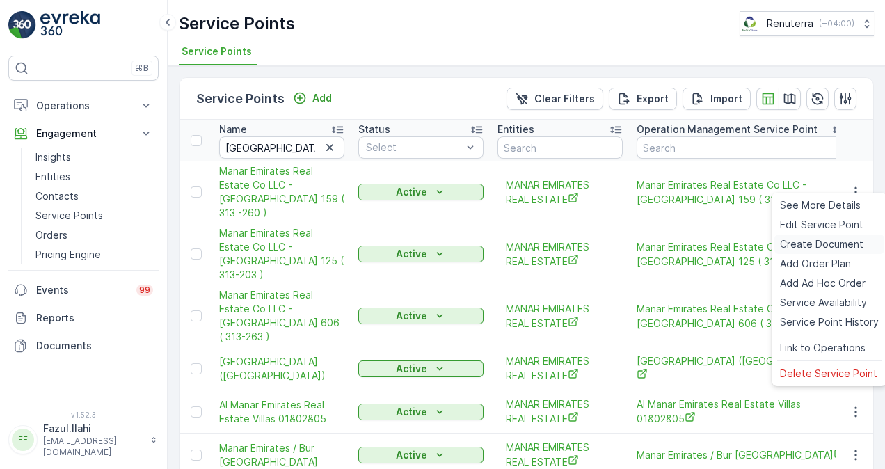
click at [822, 245] on span "Create Document" at bounding box center [822, 244] width 84 height 14
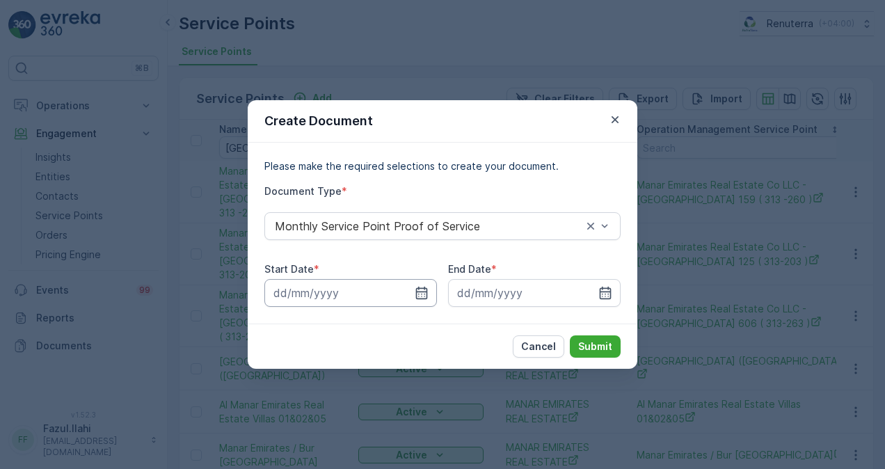
click at [432, 288] on input at bounding box center [351, 293] width 173 height 28
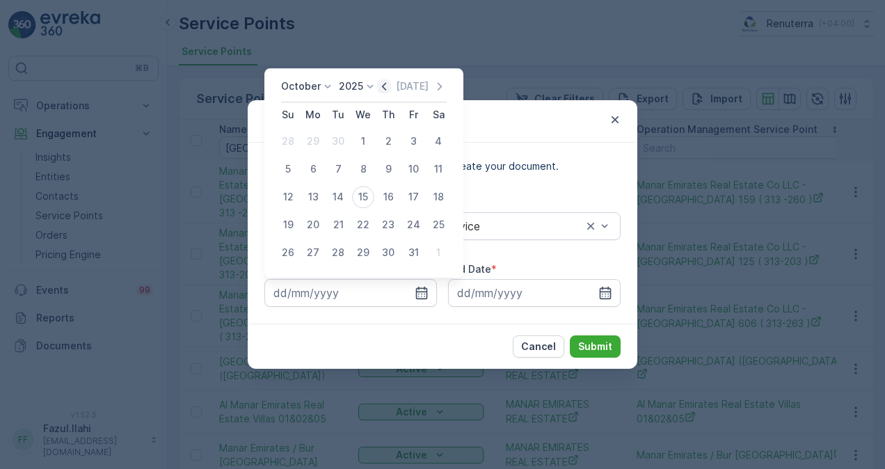
click at [391, 87] on icon "button" at bounding box center [384, 86] width 14 height 14
click at [314, 146] on div "1" at bounding box center [313, 141] width 22 height 22
type input "01.09.2025"
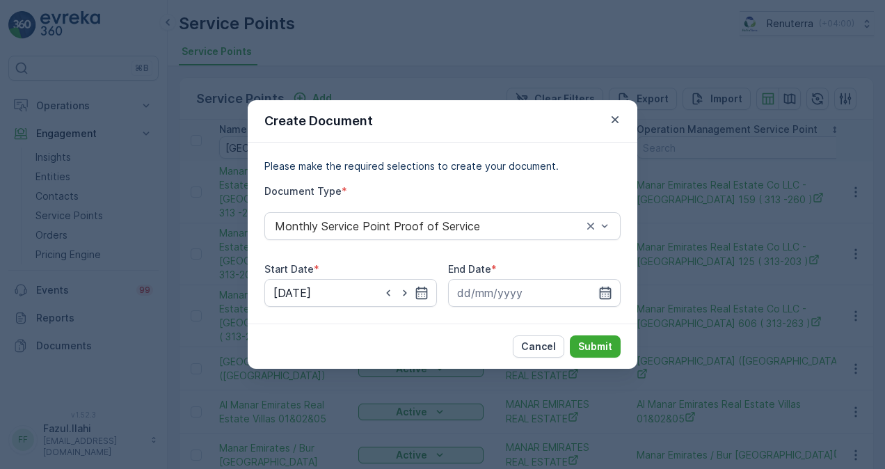
click at [599, 287] on icon "button" at bounding box center [606, 293] width 14 height 14
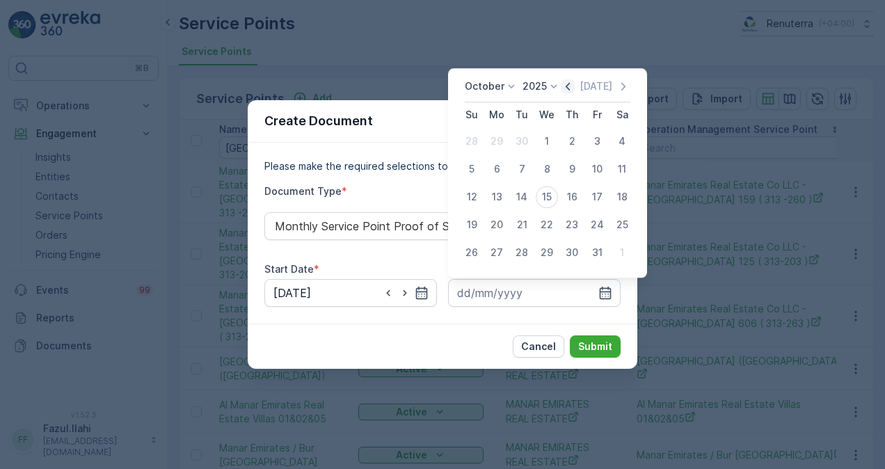
click at [569, 92] on icon "button" at bounding box center [568, 86] width 14 height 14
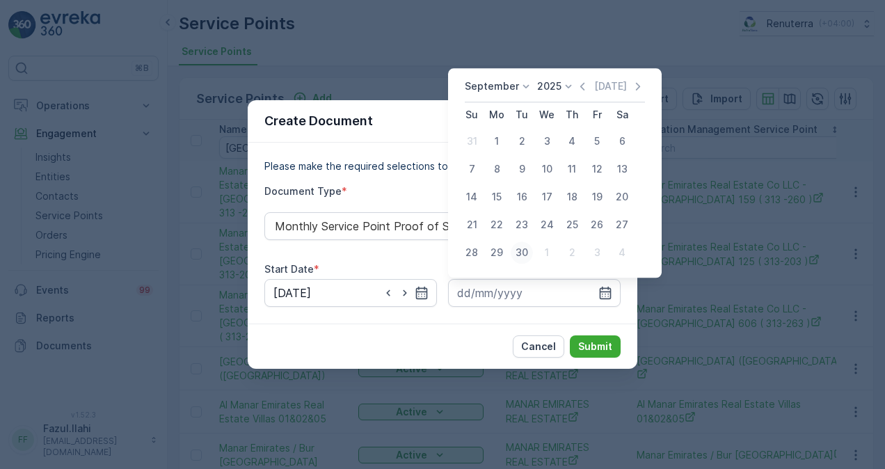
click at [528, 248] on div "30" at bounding box center [522, 253] width 22 height 22
type input "30.09.2025"
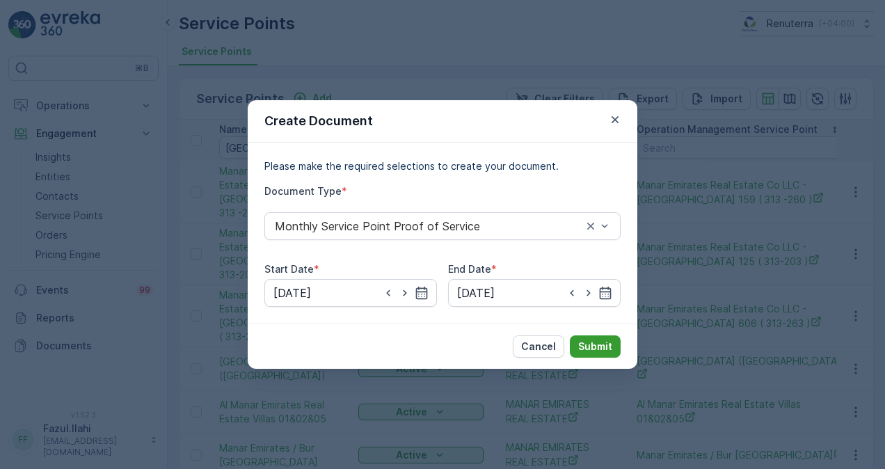
click at [597, 340] on p "Submit" at bounding box center [595, 347] width 34 height 14
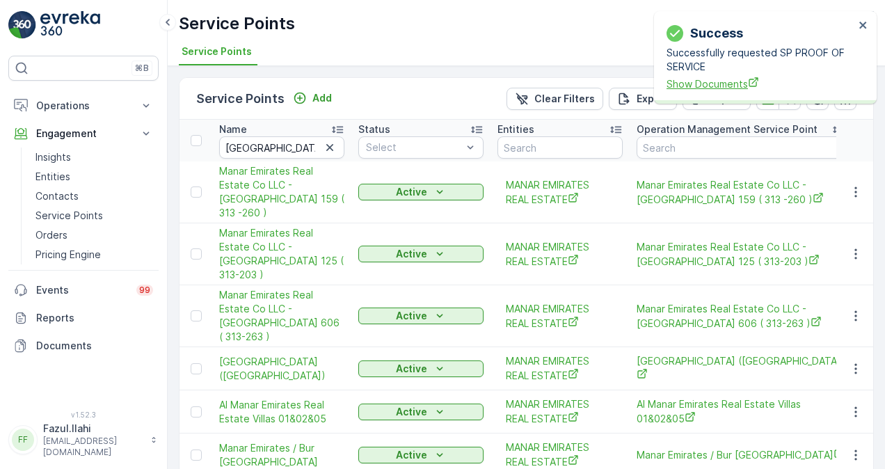
click at [696, 79] on span "Show Documents" at bounding box center [761, 84] width 188 height 15
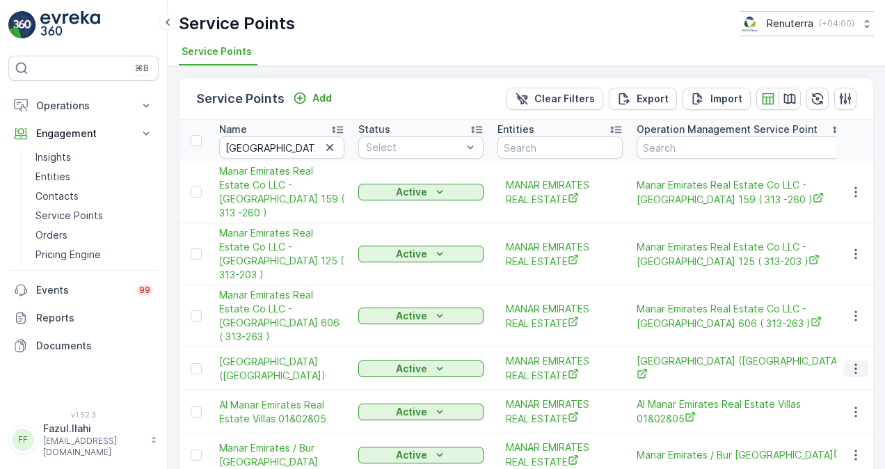
click at [855, 362] on icon "button" at bounding box center [856, 369] width 14 height 14
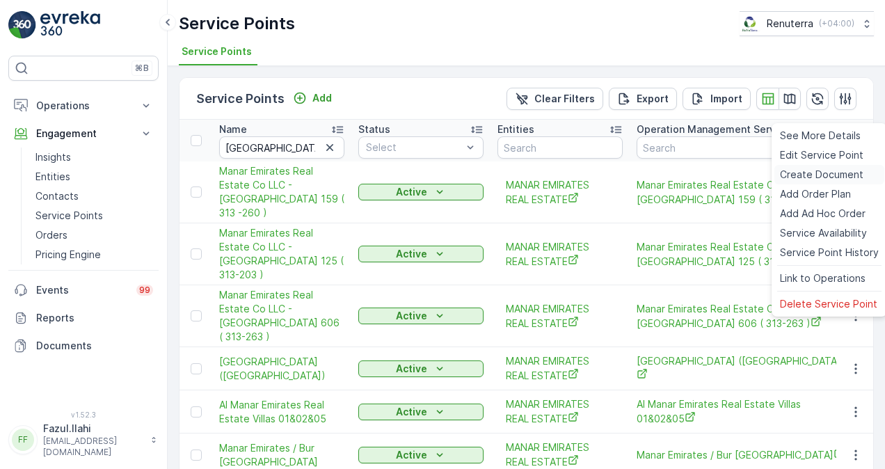
click at [805, 175] on span "Create Document" at bounding box center [822, 175] width 84 height 14
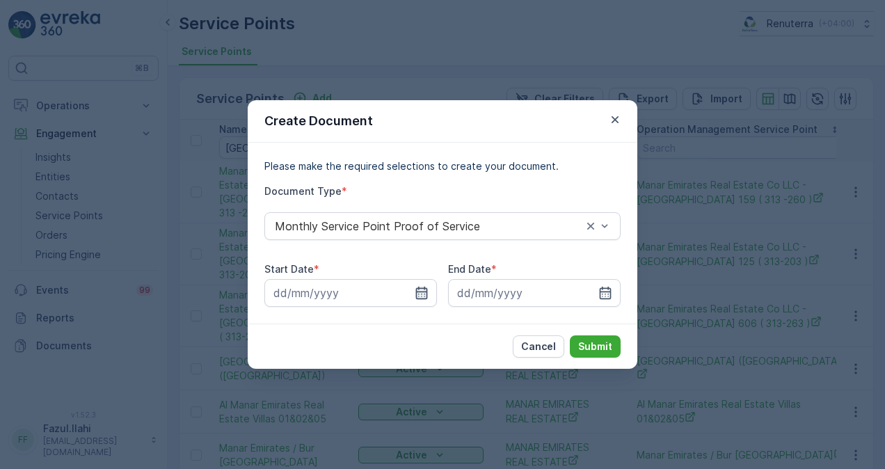
click at [419, 294] on icon "button" at bounding box center [422, 293] width 12 height 13
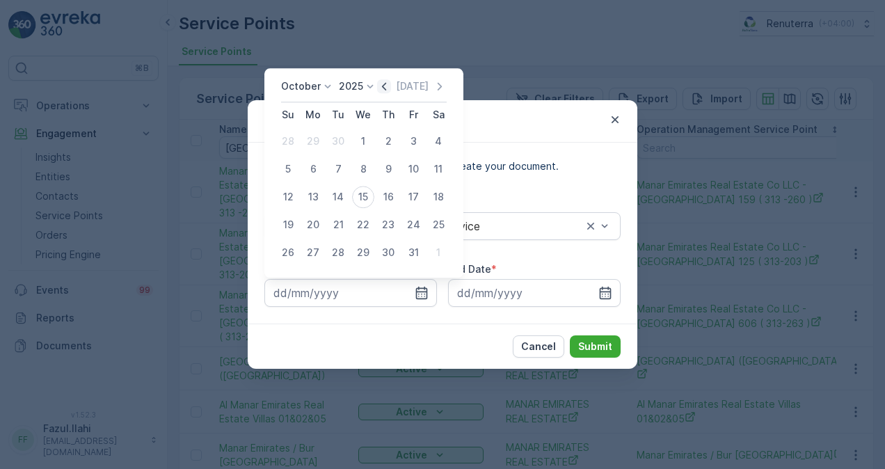
click at [383, 88] on icon "button" at bounding box center [384, 86] width 14 height 14
click at [313, 143] on div "1" at bounding box center [313, 141] width 22 height 22
type input "01.09.2025"
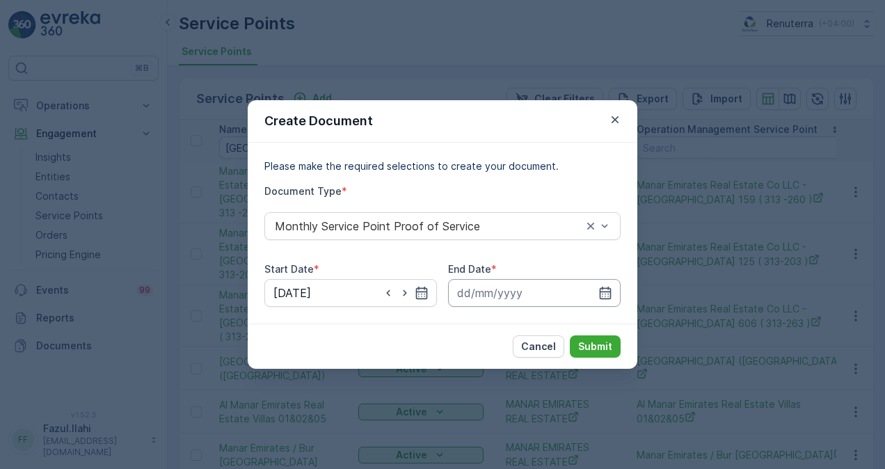
drag, startPoint x: 602, startPoint y: 287, endPoint x: 600, endPoint y: 280, distance: 7.3
click at [602, 287] on icon "button" at bounding box center [606, 293] width 12 height 13
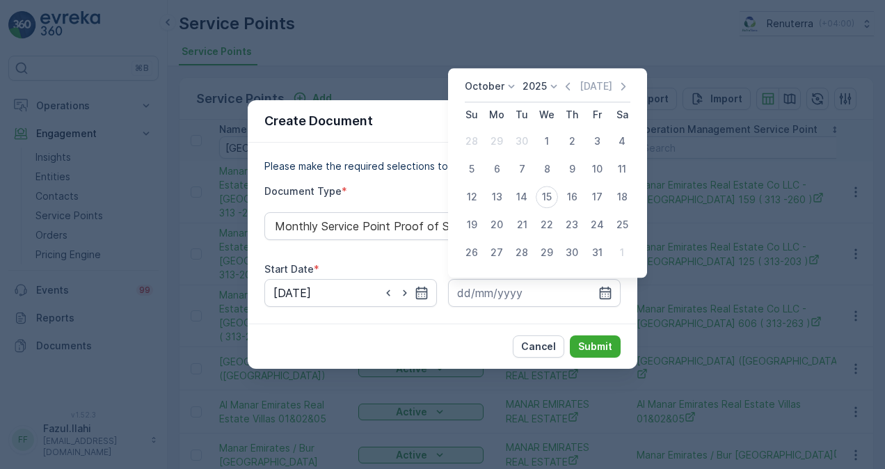
click at [566, 88] on icon "button" at bounding box center [568, 86] width 14 height 14
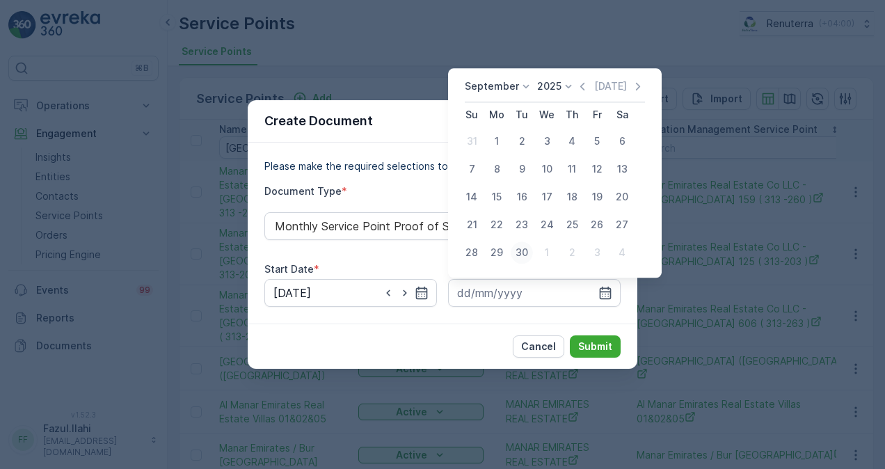
click at [528, 244] on div "30" at bounding box center [522, 253] width 22 height 22
type input "30.09.2025"
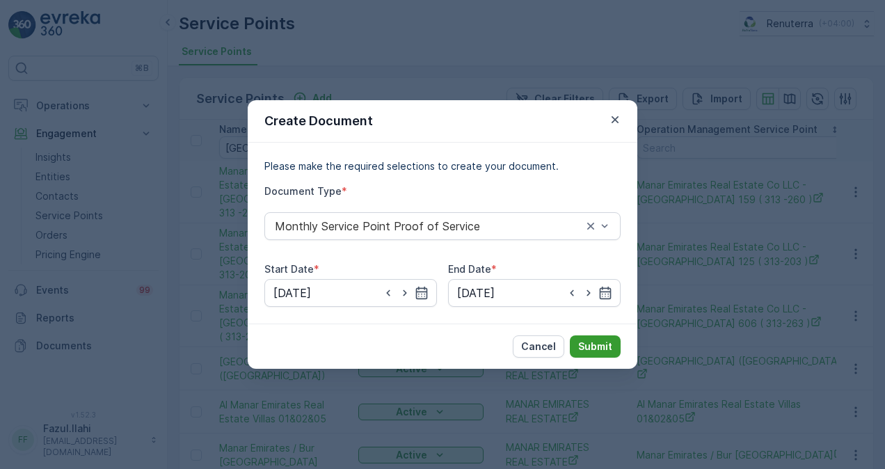
click at [614, 344] on button "Submit" at bounding box center [595, 347] width 51 height 22
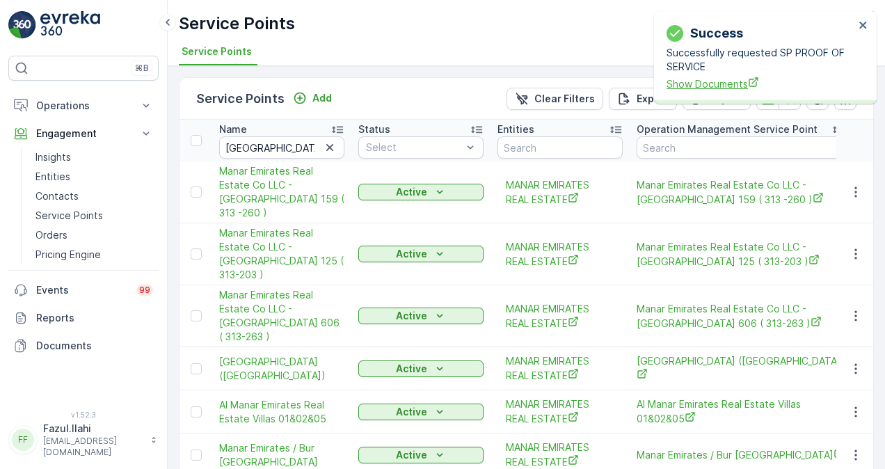
click at [674, 81] on span "Show Documents" at bounding box center [761, 84] width 188 height 15
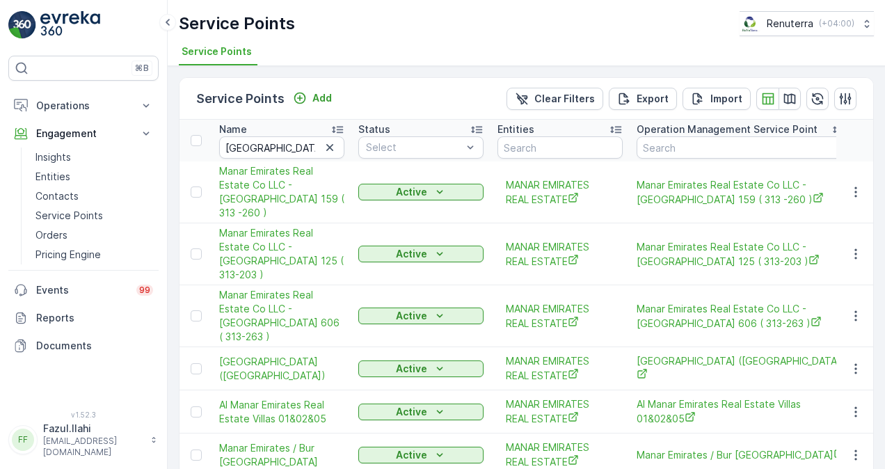
scroll to position [22, 0]
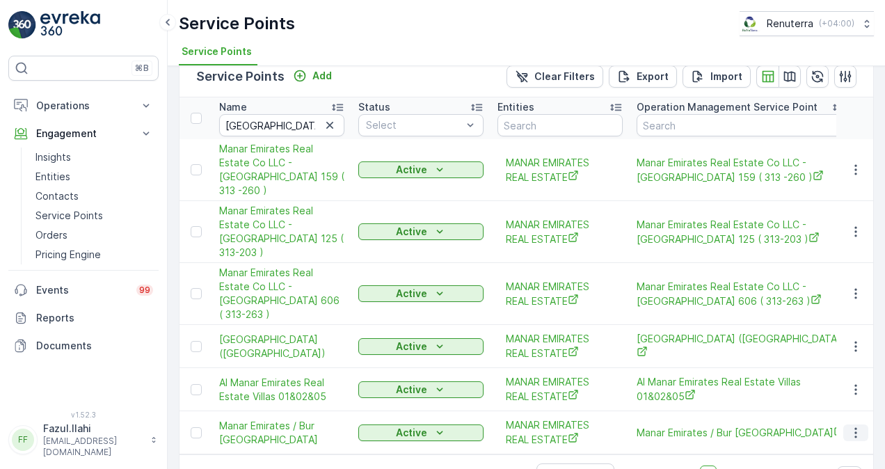
click at [856, 426] on icon "button" at bounding box center [856, 433] width 14 height 14
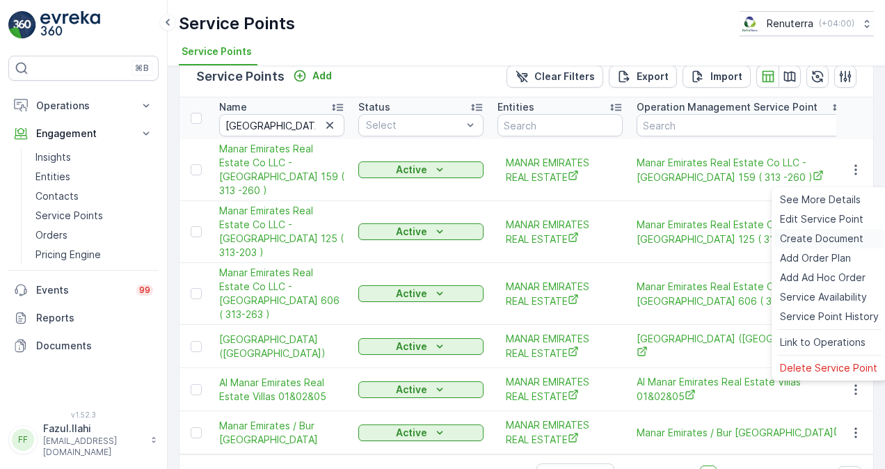
click at [822, 230] on div "Create Document" at bounding box center [830, 238] width 110 height 19
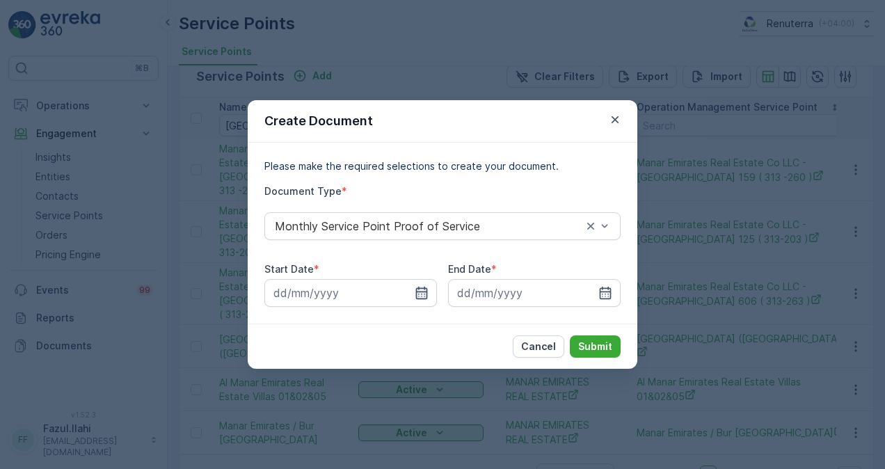
click at [422, 292] on icon "button" at bounding box center [422, 293] width 12 height 13
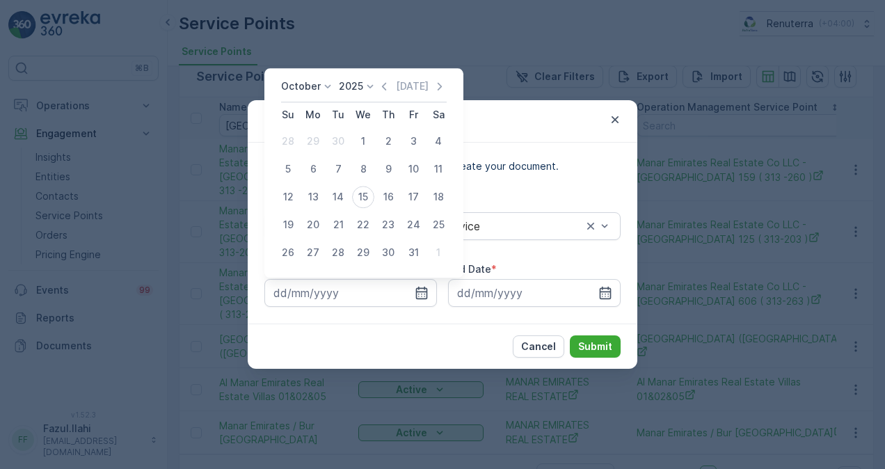
click at [387, 89] on icon "button" at bounding box center [384, 86] width 14 height 14
click at [318, 139] on div "1" at bounding box center [313, 141] width 22 height 22
type input "01.09.2025"
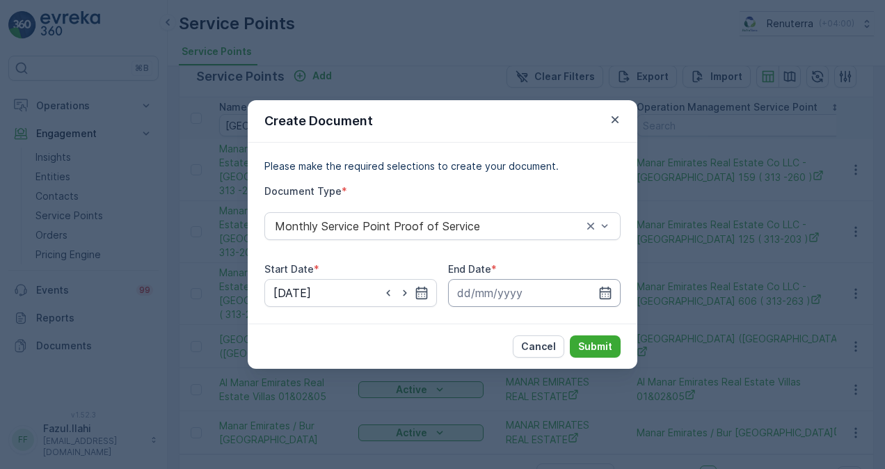
click at [613, 298] on input at bounding box center [534, 293] width 173 height 28
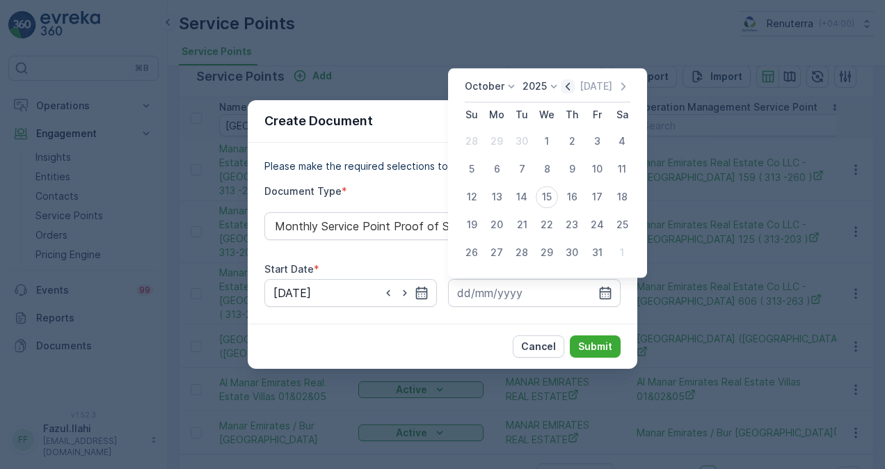
click at [566, 86] on icon "button" at bounding box center [568, 86] width 14 height 14
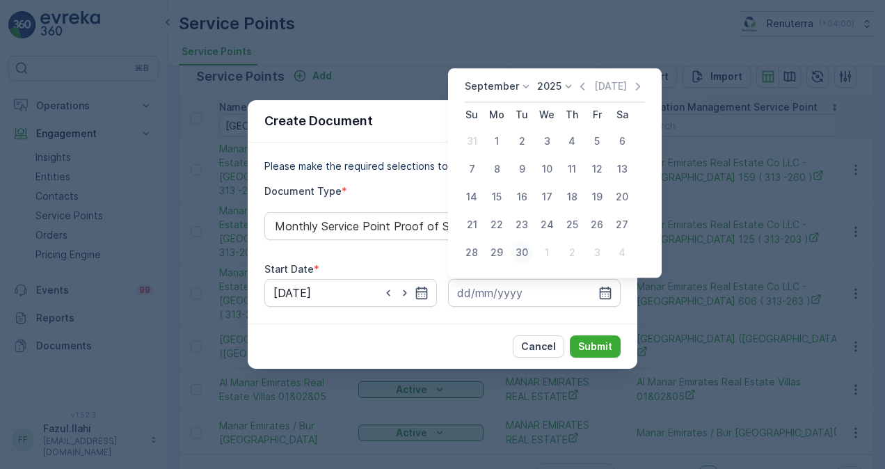
click at [517, 245] on div "30" at bounding box center [522, 253] width 22 height 22
type input "30.09.2025"
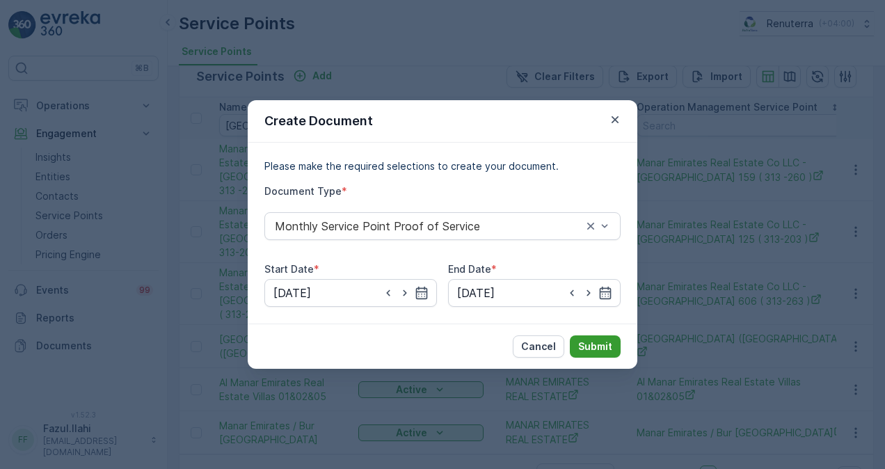
click at [594, 351] on p "Submit" at bounding box center [595, 347] width 34 height 14
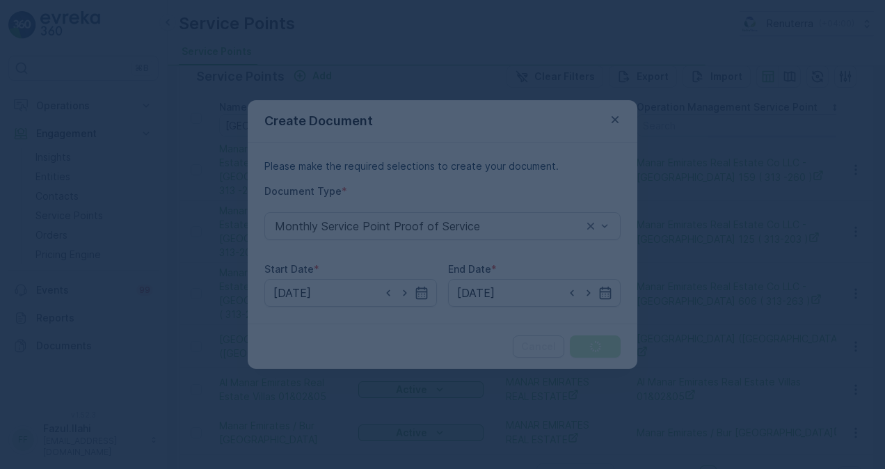
click at [616, 117] on div at bounding box center [442, 234] width 885 height 469
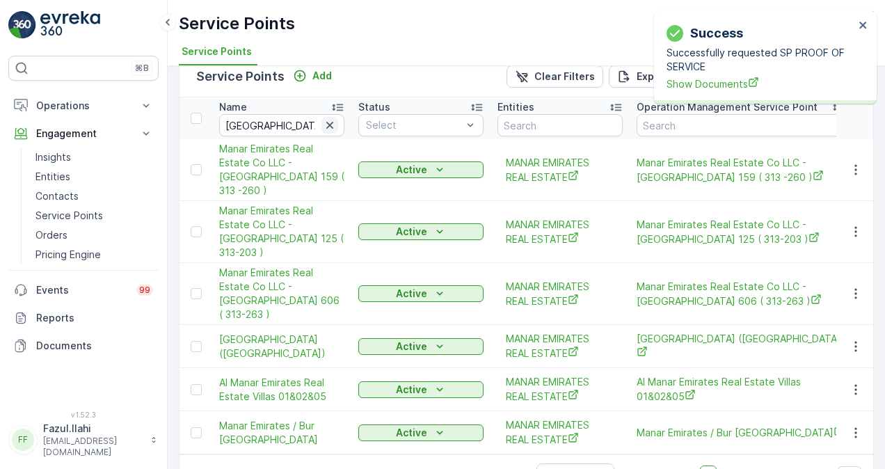
click at [330, 126] on icon "button" at bounding box center [330, 125] width 14 height 14
click at [306, 124] on input "text" at bounding box center [281, 125] width 125 height 22
paste input "AL MANAR EMIRATES"
type input "AL MANAR EMIRATES"
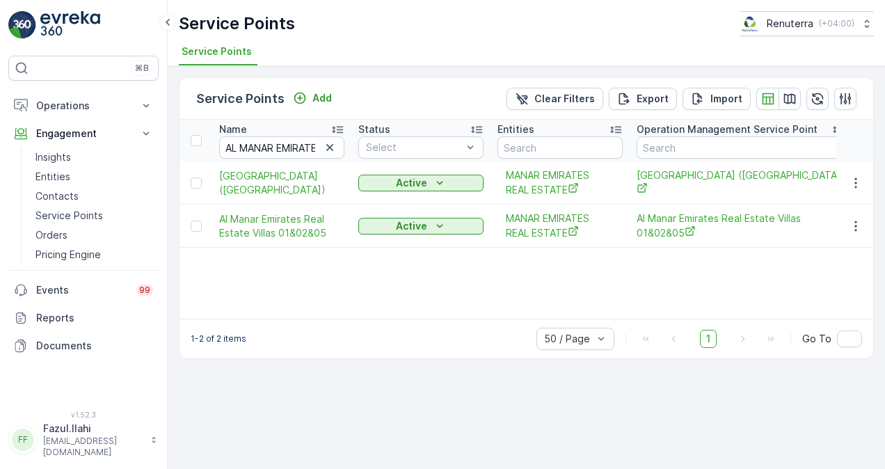
click at [331, 144] on icon "button" at bounding box center [330, 148] width 14 height 14
paste input "AL MANAR HOTEL"
type input "AL MANAR HOTEL"
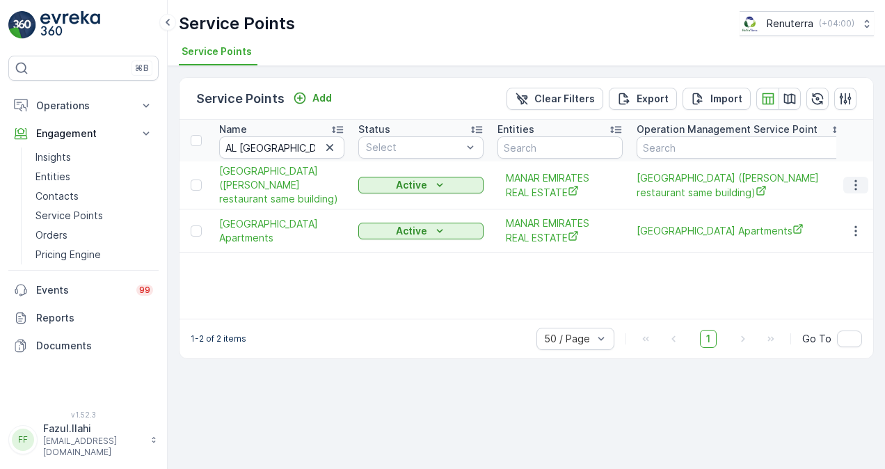
click at [848, 181] on button "button" at bounding box center [856, 185] width 25 height 17
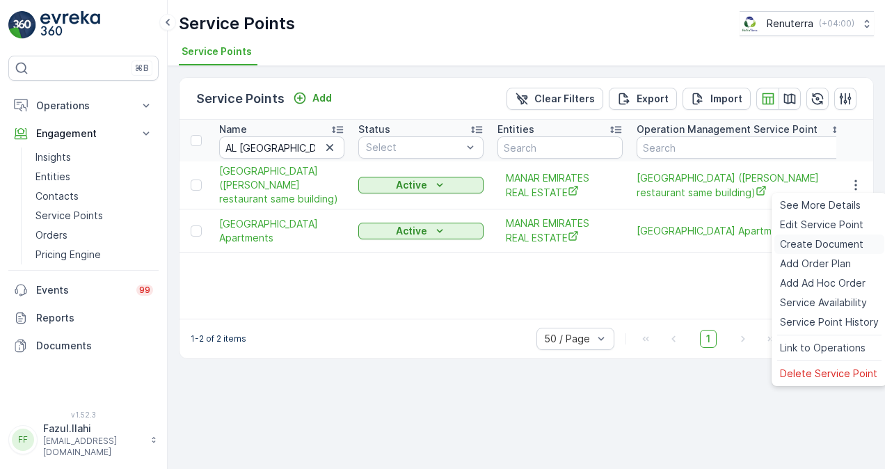
click at [823, 243] on span "Create Document" at bounding box center [822, 244] width 84 height 14
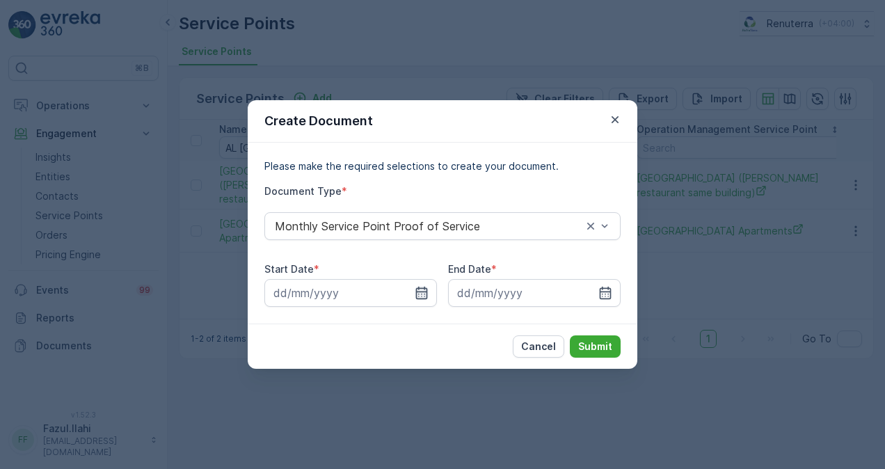
click at [426, 294] on icon "button" at bounding box center [422, 293] width 14 height 14
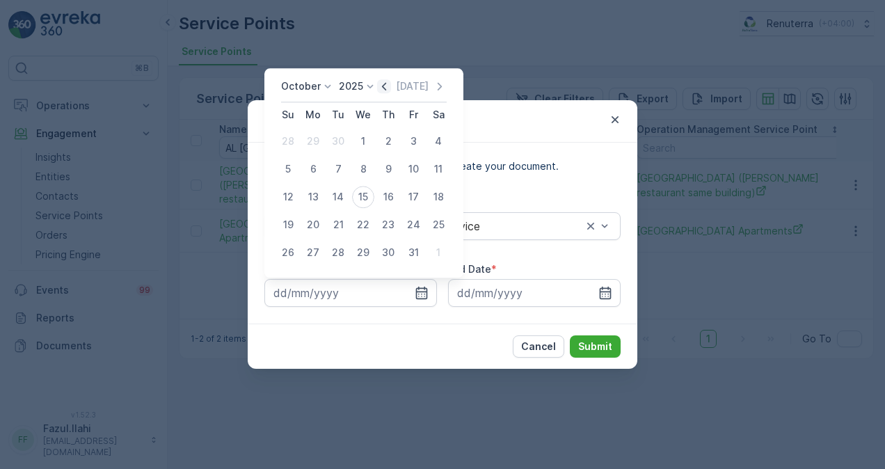
click at [391, 81] on icon "button" at bounding box center [384, 86] width 14 height 14
click at [312, 142] on div "1" at bounding box center [313, 141] width 22 height 22
type input "01.09.2025"
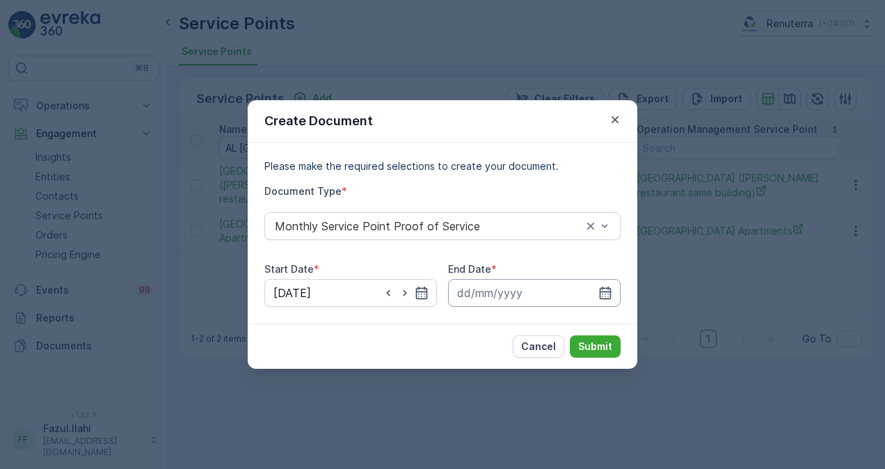
click at [613, 287] on input at bounding box center [534, 293] width 173 height 28
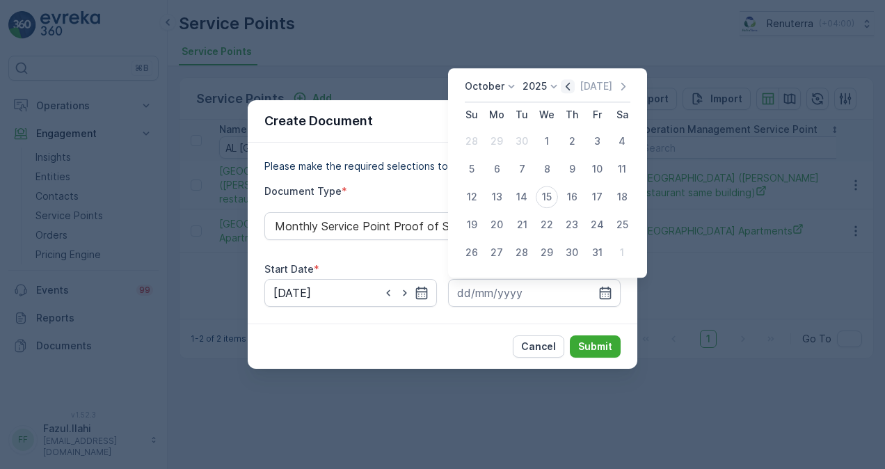
click at [567, 89] on icon "button" at bounding box center [568, 86] width 14 height 14
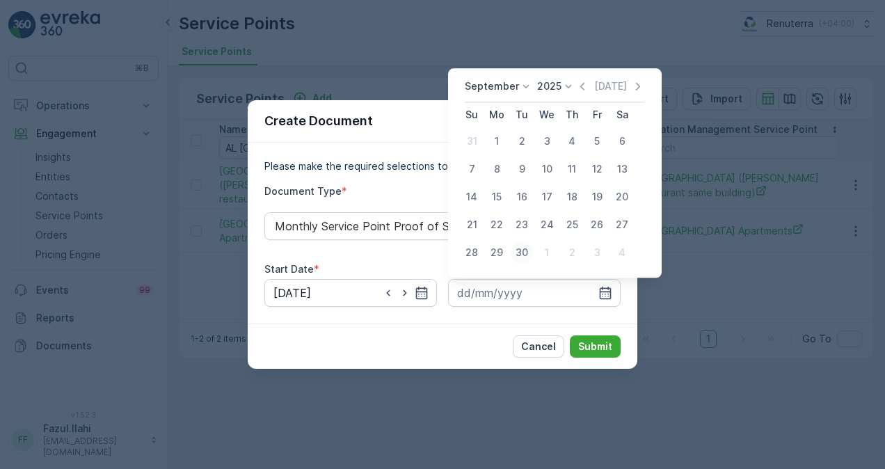
click at [527, 252] on div "30" at bounding box center [522, 253] width 22 height 22
type input "30.09.2025"
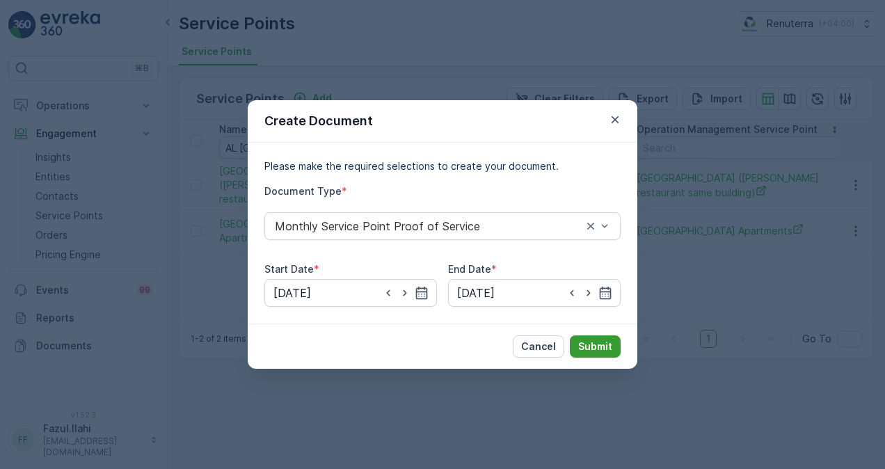
click at [612, 349] on p "Submit" at bounding box center [595, 347] width 34 height 14
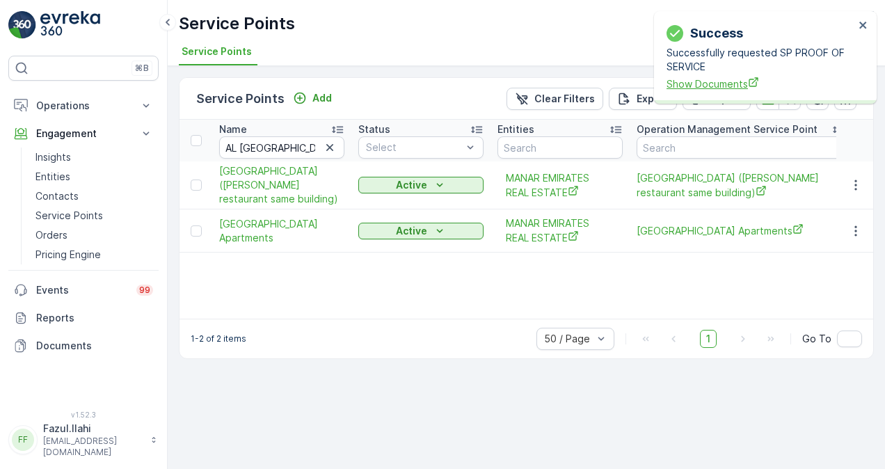
click at [718, 83] on span "Show Documents" at bounding box center [761, 84] width 188 height 15
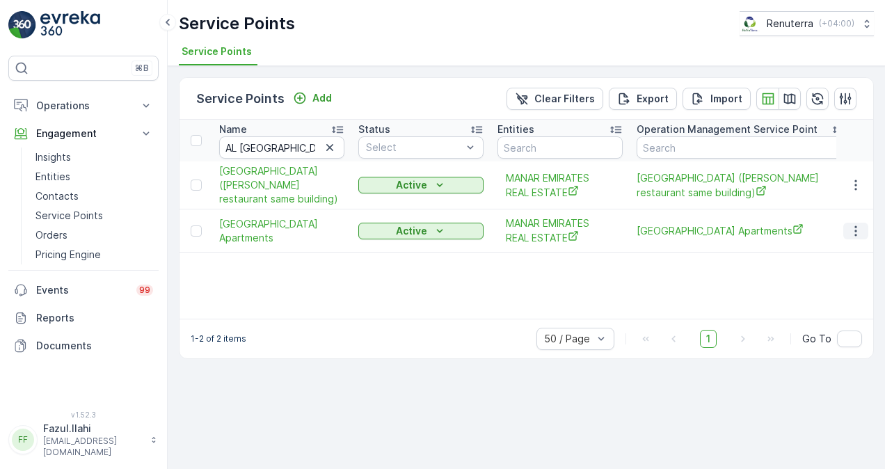
click at [853, 232] on icon "button" at bounding box center [856, 231] width 14 height 14
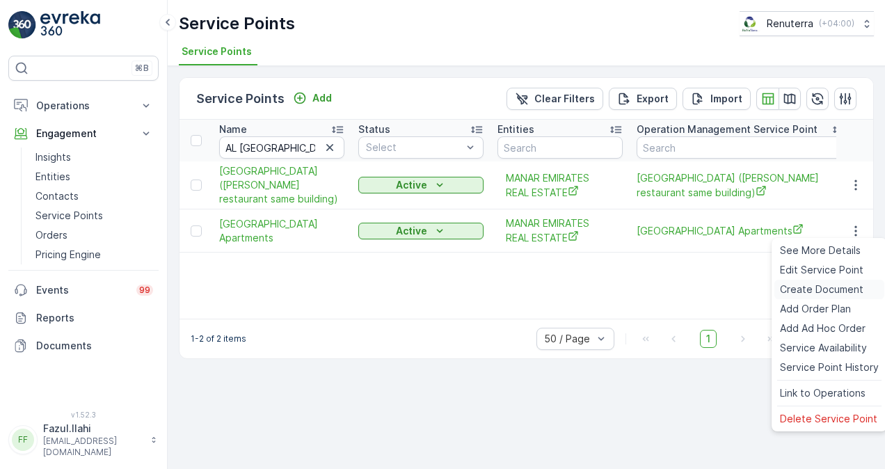
click at [828, 292] on span "Create Document" at bounding box center [822, 290] width 84 height 14
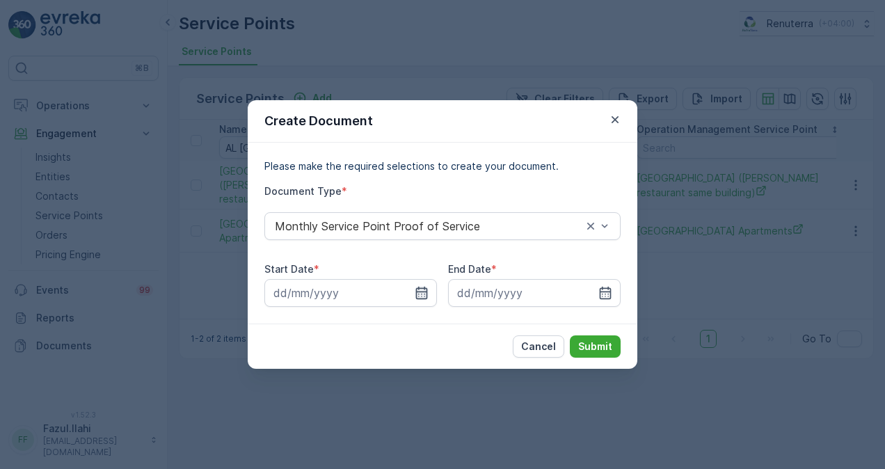
click at [420, 294] on icon "button" at bounding box center [422, 293] width 14 height 14
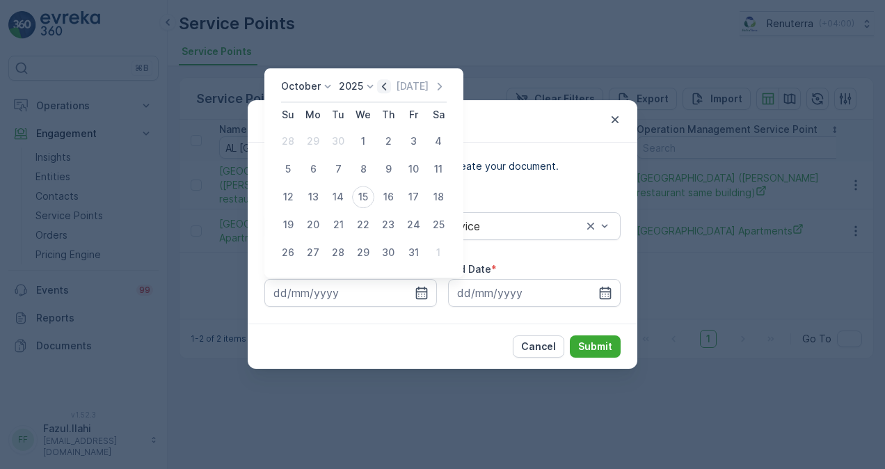
click at [388, 86] on icon "button" at bounding box center [384, 86] width 14 height 14
drag, startPoint x: 313, startPoint y: 148, endPoint x: 325, endPoint y: 167, distance: 22.8
click at [313, 150] on div "1" at bounding box center [313, 141] width 22 height 22
type input "01.09.2025"
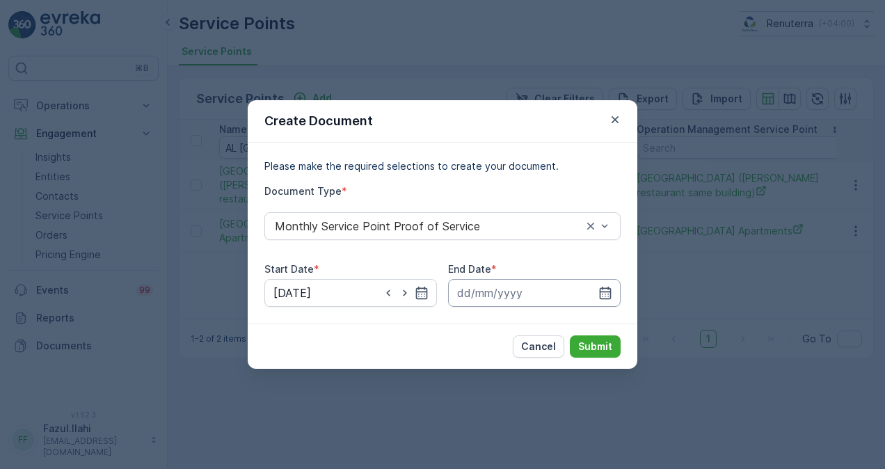
drag, startPoint x: 611, startPoint y: 294, endPoint x: 587, endPoint y: 292, distance: 23.8
click at [596, 295] on div at bounding box center [534, 293] width 173 height 28
click at [596, 298] on input at bounding box center [534, 293] width 173 height 28
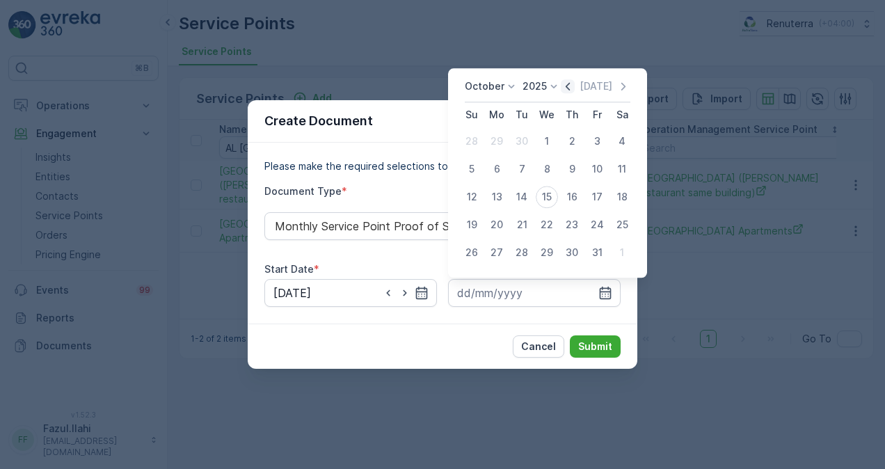
click at [570, 92] on icon "button" at bounding box center [568, 86] width 14 height 14
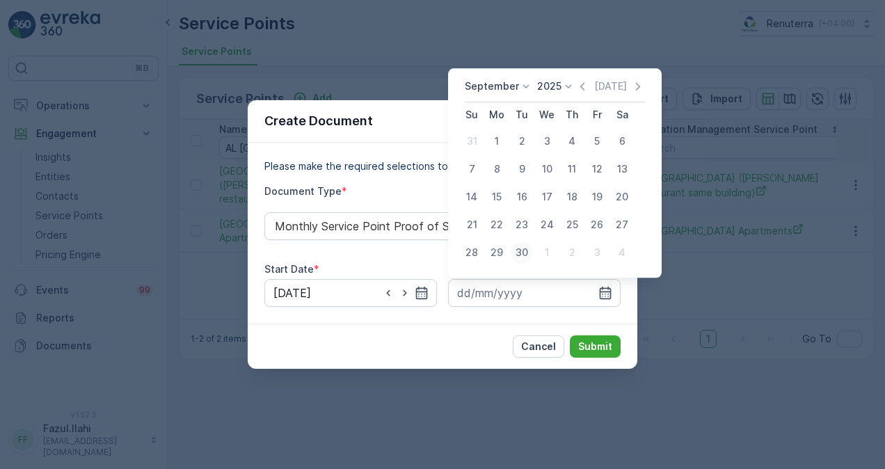
click at [524, 246] on div "30" at bounding box center [522, 253] width 22 height 22
type input "30.09.2025"
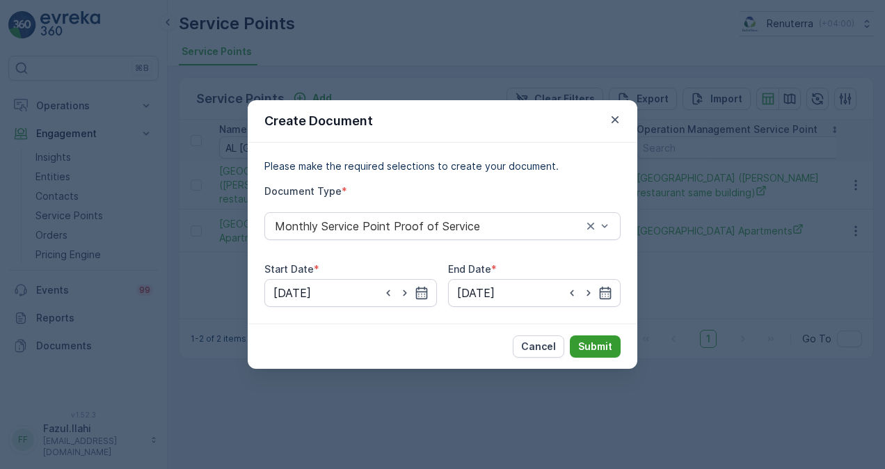
drag, startPoint x: 577, startPoint y: 321, endPoint x: 576, endPoint y: 336, distance: 14.7
click at [578, 322] on div "Please make the required selections to create your document. Document Type * Mo…" at bounding box center [443, 233] width 390 height 181
click at [576, 337] on button "Submit" at bounding box center [595, 347] width 51 height 22
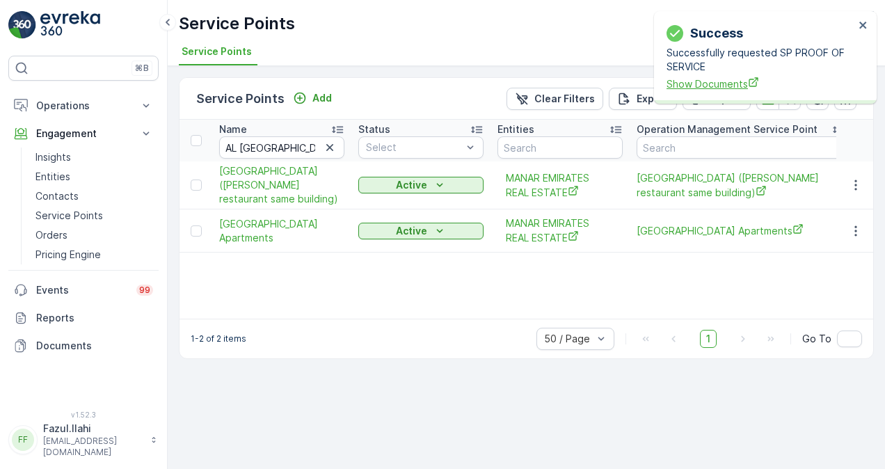
click at [703, 87] on span "Show Documents" at bounding box center [761, 84] width 188 height 15
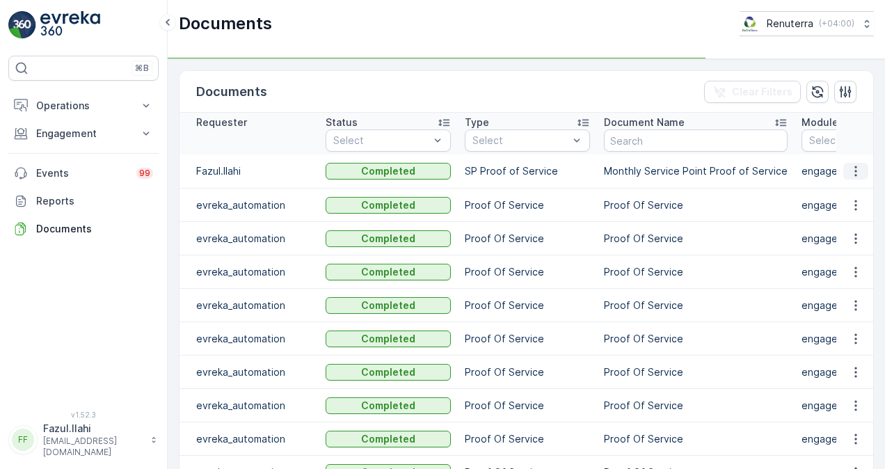
click at [855, 168] on icon "button" at bounding box center [856, 171] width 14 height 14
click at [848, 187] on span "See Details" at bounding box center [853, 191] width 54 height 14
click at [849, 170] on icon "button" at bounding box center [856, 171] width 14 height 14
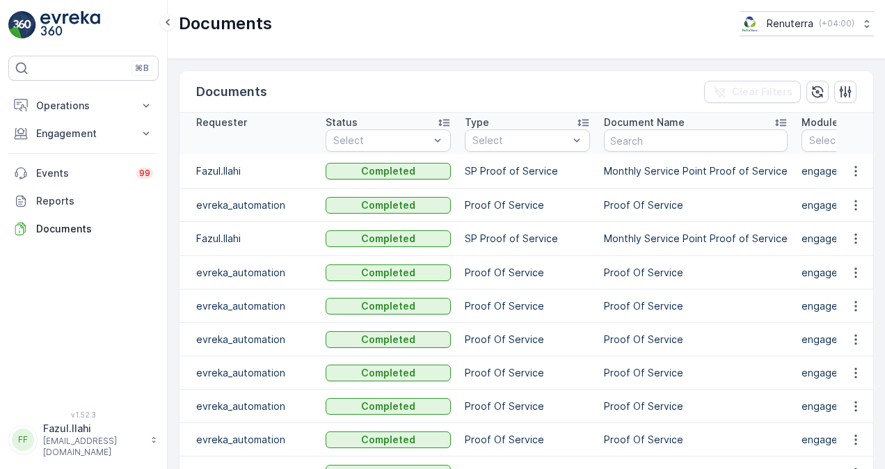
click at [858, 190] on td at bounding box center [856, 205] width 38 height 33
click at [858, 172] on icon "button" at bounding box center [856, 171] width 14 height 14
click at [858, 190] on span "See Details" at bounding box center [853, 191] width 54 height 14
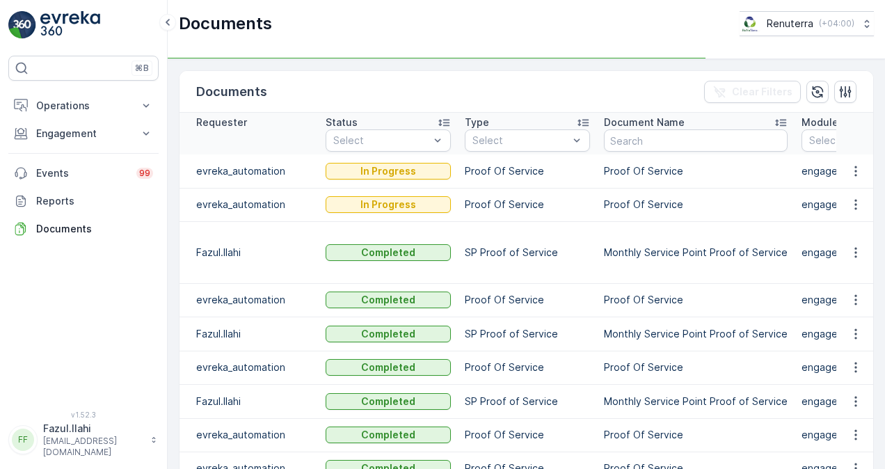
click at [532, 254] on td "SP Proof of Service" at bounding box center [527, 252] width 139 height 62
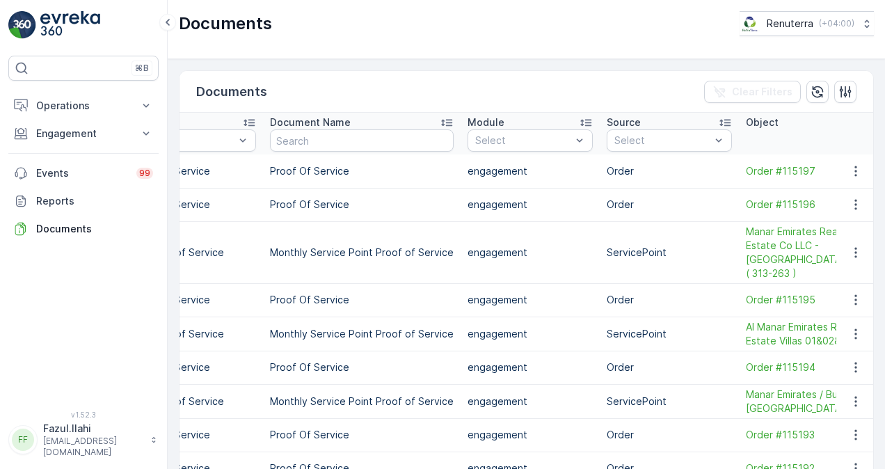
scroll to position [0, 362]
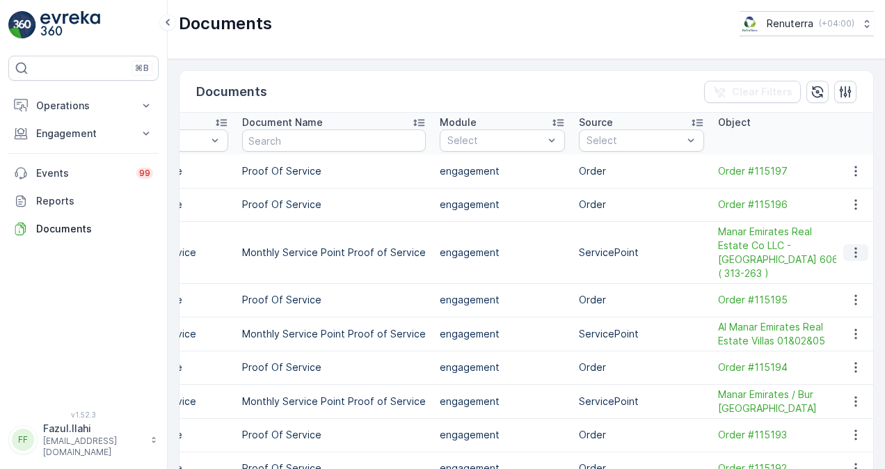
click at [852, 246] on icon "button" at bounding box center [856, 253] width 14 height 14
click at [852, 262] on span "See Details" at bounding box center [853, 265] width 54 height 14
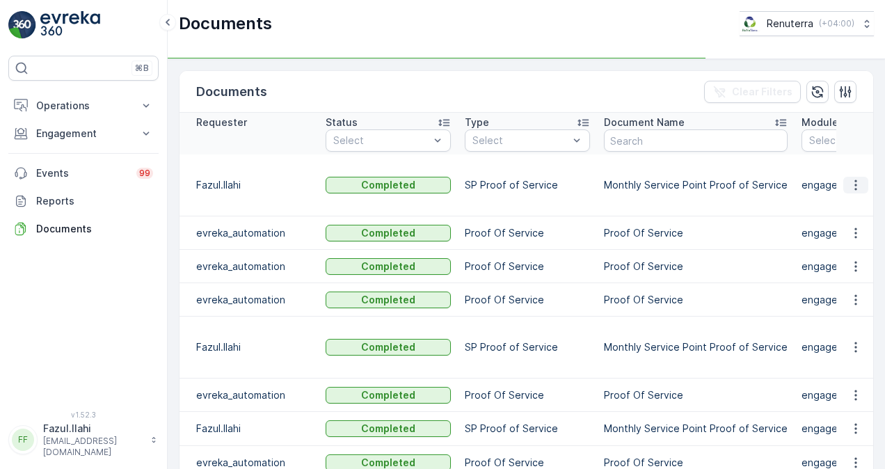
click at [855, 180] on icon "button" at bounding box center [856, 185] width 2 height 10
click at [860, 178] on icon "button" at bounding box center [856, 185] width 14 height 14
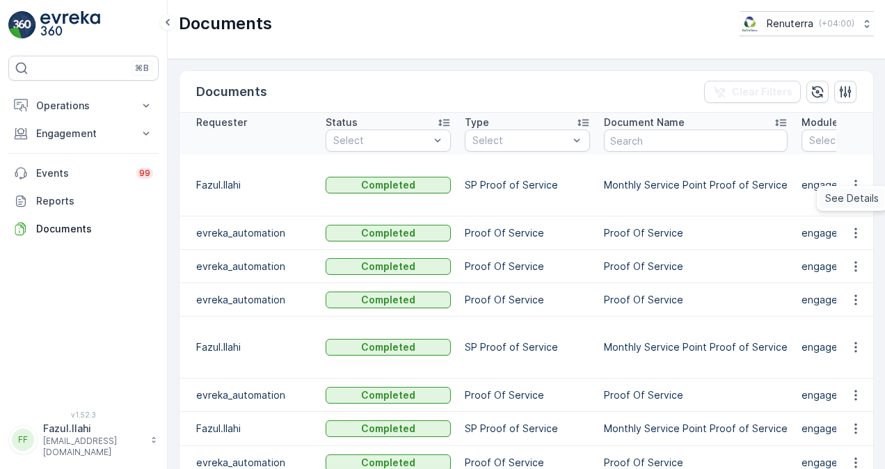
click at [859, 200] on span "See Details" at bounding box center [853, 198] width 54 height 14
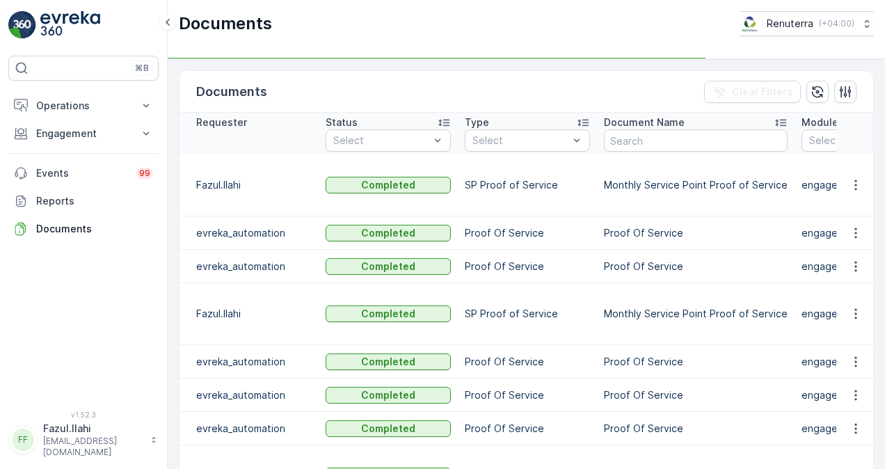
drag, startPoint x: 851, startPoint y: 173, endPoint x: 856, endPoint y: 197, distance: 24.2
click at [851, 178] on icon "button" at bounding box center [856, 185] width 14 height 14
click at [852, 179] on icon "button" at bounding box center [856, 185] width 14 height 14
click at [858, 195] on span "See Details" at bounding box center [853, 198] width 54 height 14
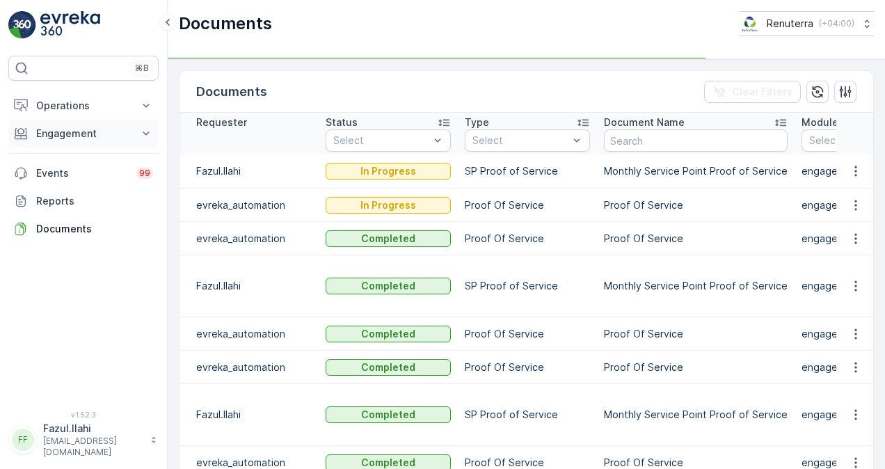
click at [141, 133] on icon at bounding box center [146, 134] width 14 height 14
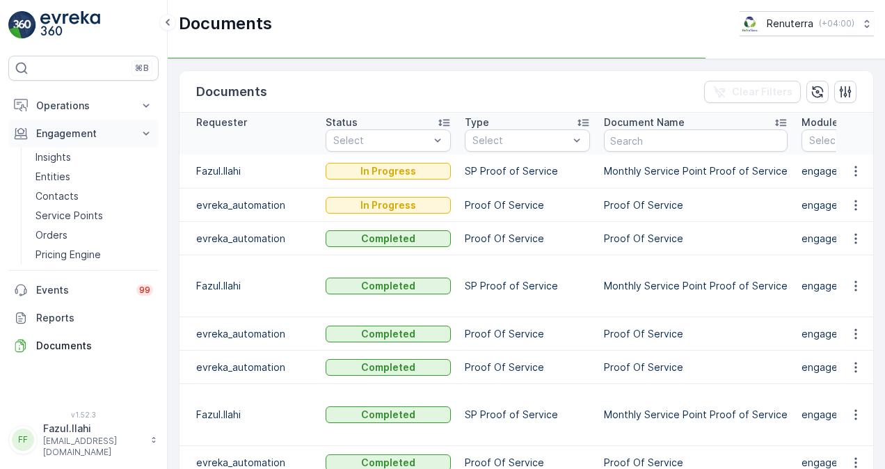
click at [148, 129] on icon at bounding box center [146, 134] width 14 height 14
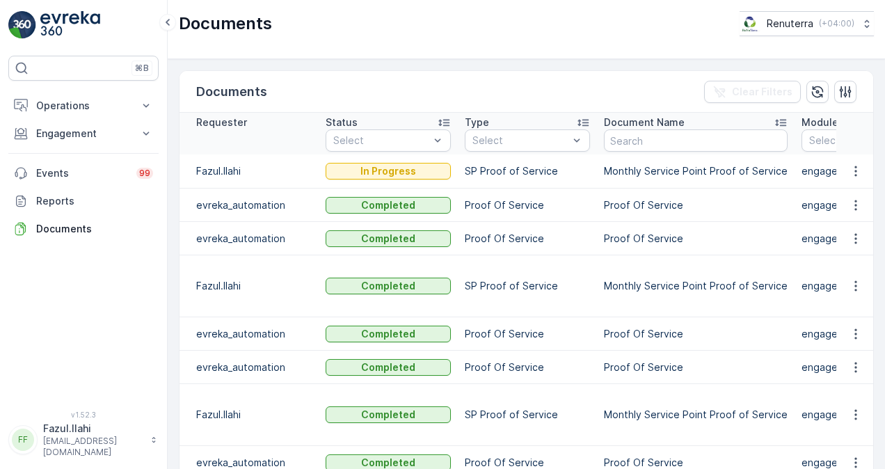
click at [592, 222] on td "Proof Of Service" at bounding box center [527, 238] width 139 height 33
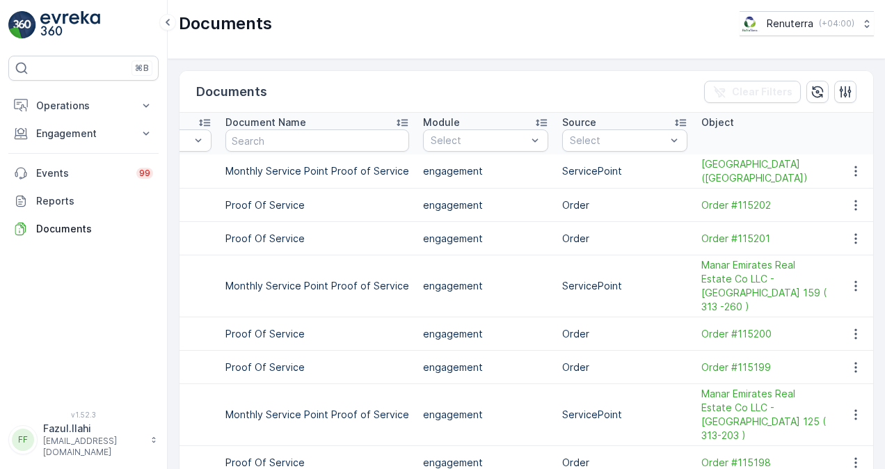
scroll to position [0, 418]
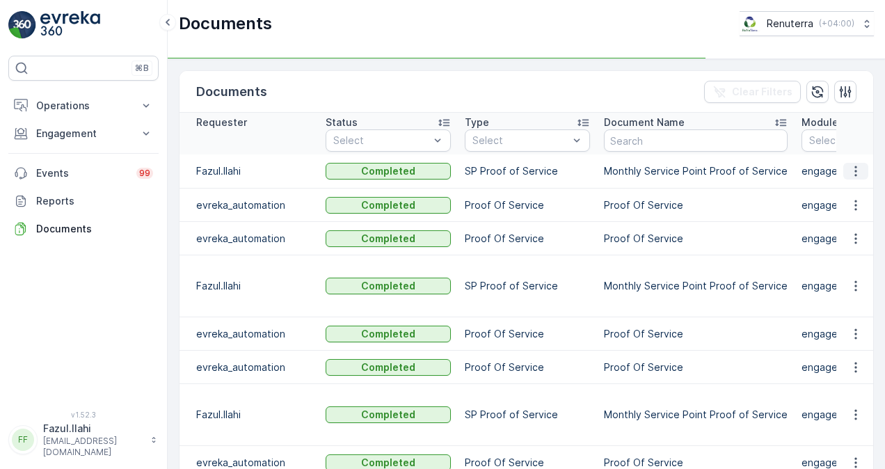
click at [862, 166] on button "button" at bounding box center [856, 171] width 25 height 17
click at [845, 195] on span "See Details" at bounding box center [853, 191] width 54 height 14
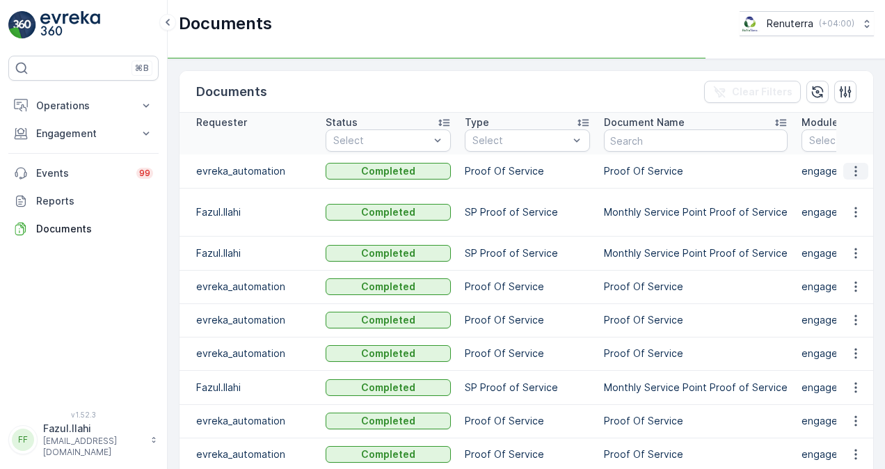
click at [848, 163] on td at bounding box center [856, 171] width 38 height 33
click at [853, 173] on icon "button" at bounding box center [856, 171] width 14 height 14
click at [858, 190] on td at bounding box center [856, 212] width 38 height 48
click at [851, 174] on icon "button" at bounding box center [856, 171] width 14 height 14
click at [855, 191] on span "See Details" at bounding box center [853, 191] width 54 height 14
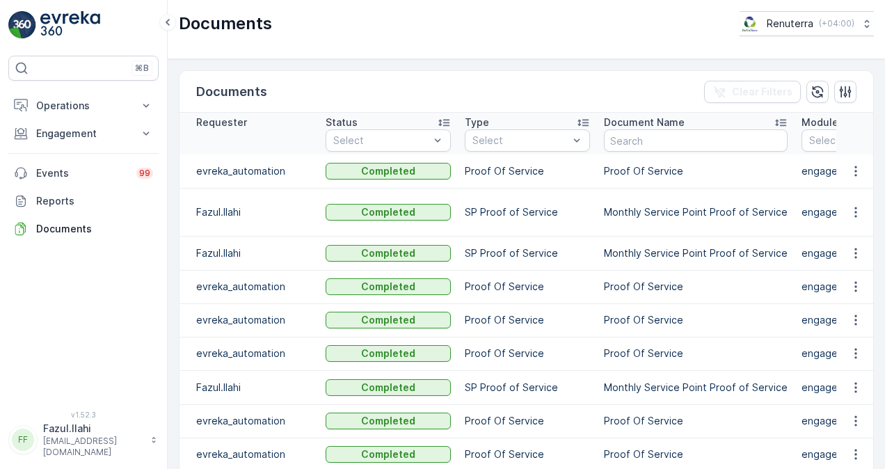
click at [587, 236] on td "SP Proof of Service" at bounding box center [527, 253] width 139 height 34
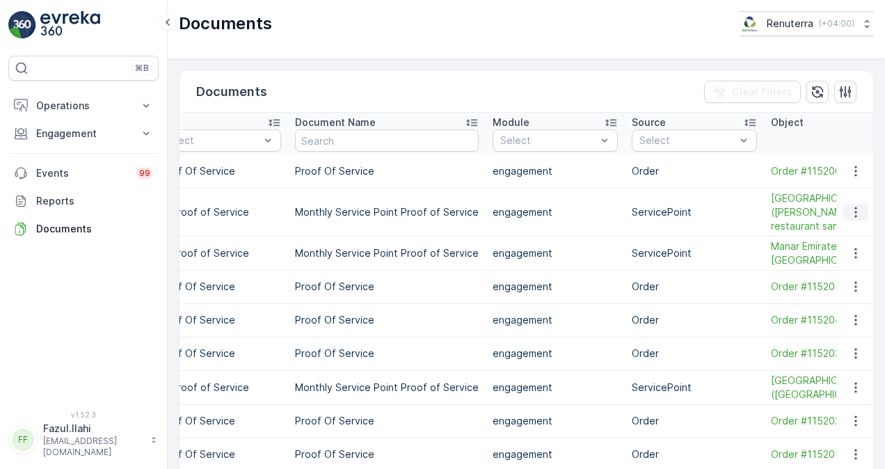
scroll to position [0, 445]
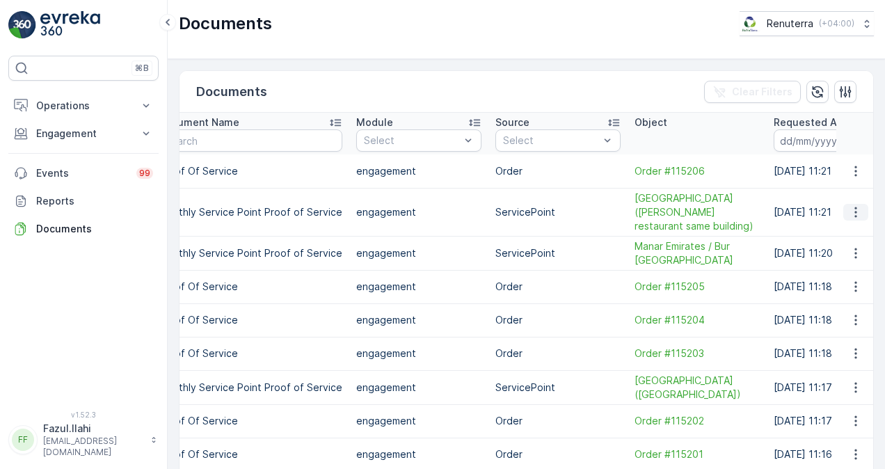
click at [858, 212] on icon "button" at bounding box center [856, 212] width 14 height 14
click at [851, 228] on span "See Details" at bounding box center [853, 232] width 54 height 14
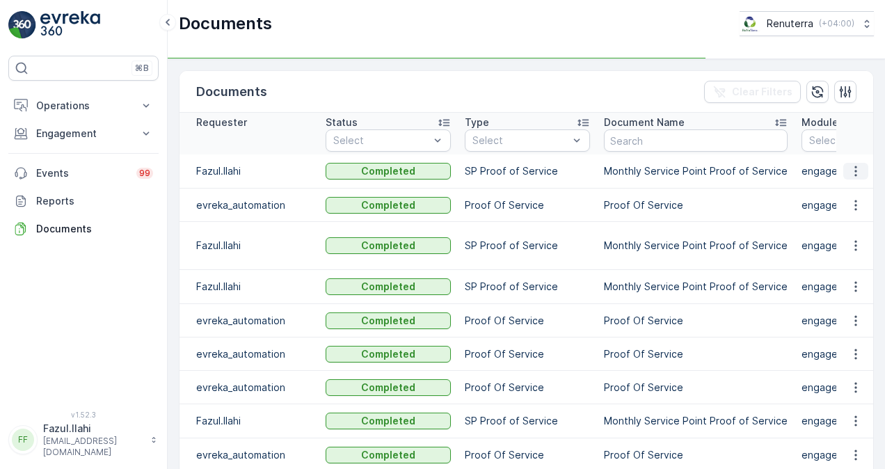
click at [854, 163] on button "button" at bounding box center [856, 171] width 25 height 17
click at [856, 192] on span "See Details" at bounding box center [853, 191] width 54 height 14
